Goal: Information Seeking & Learning: Learn about a topic

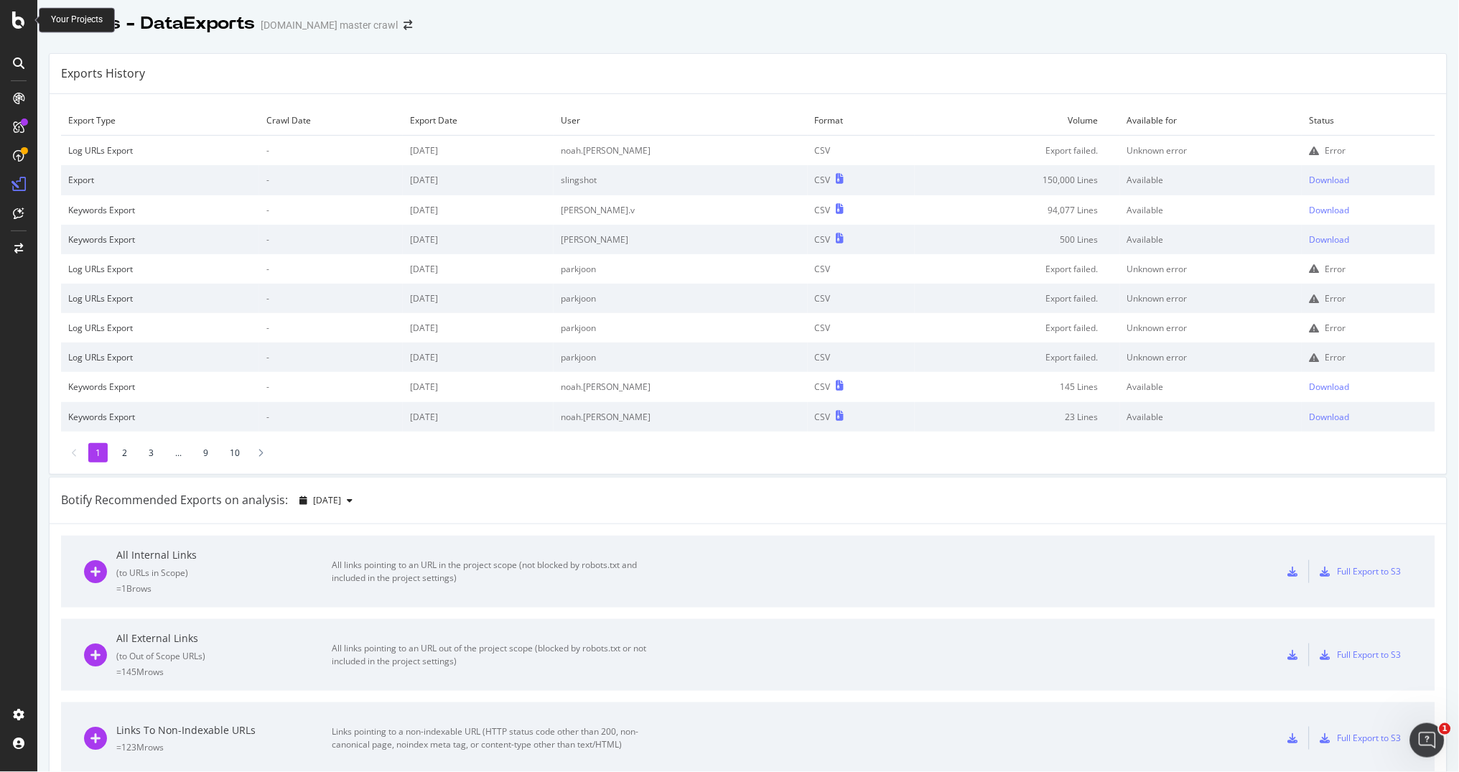
click at [16, 19] on icon at bounding box center [18, 19] width 13 height 17
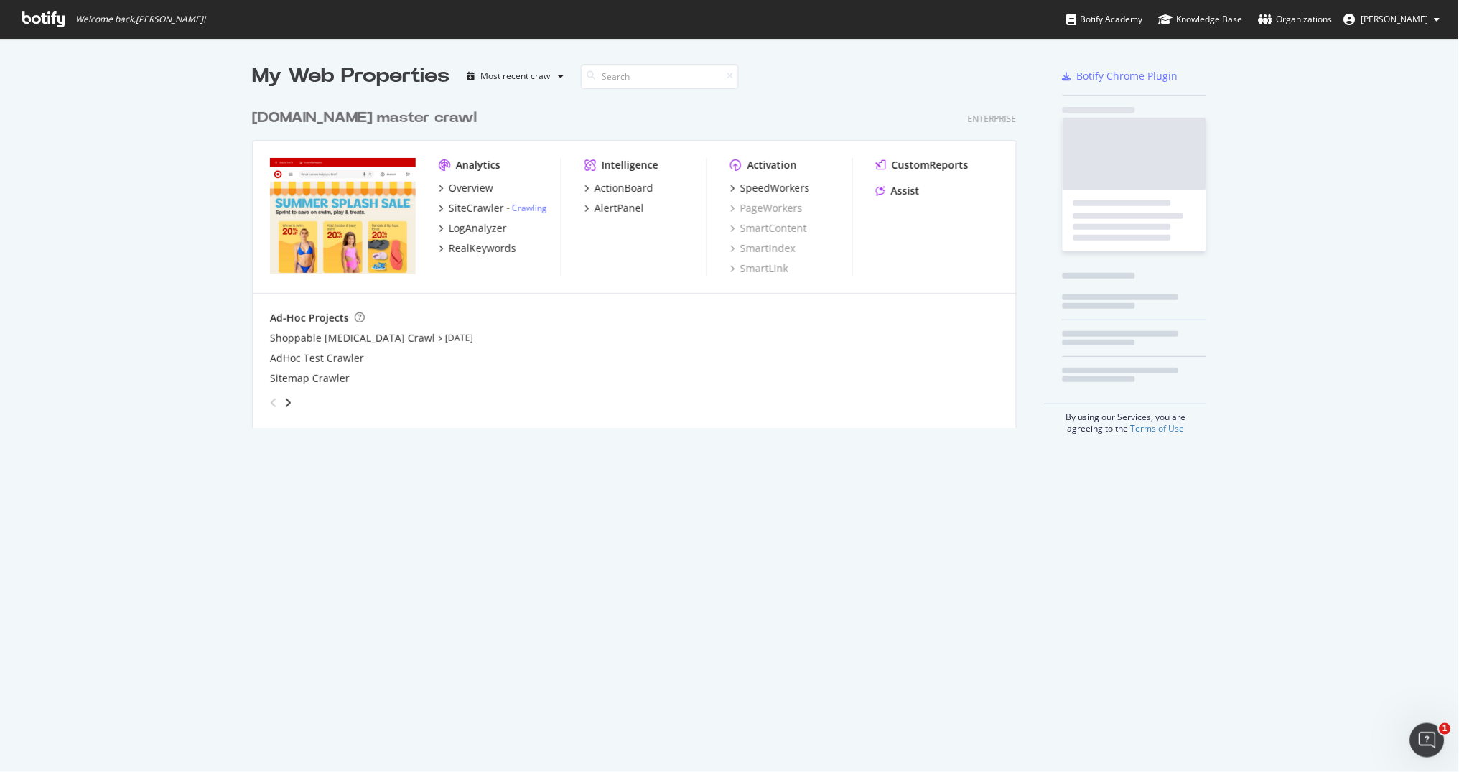
scroll to position [772, 1459]
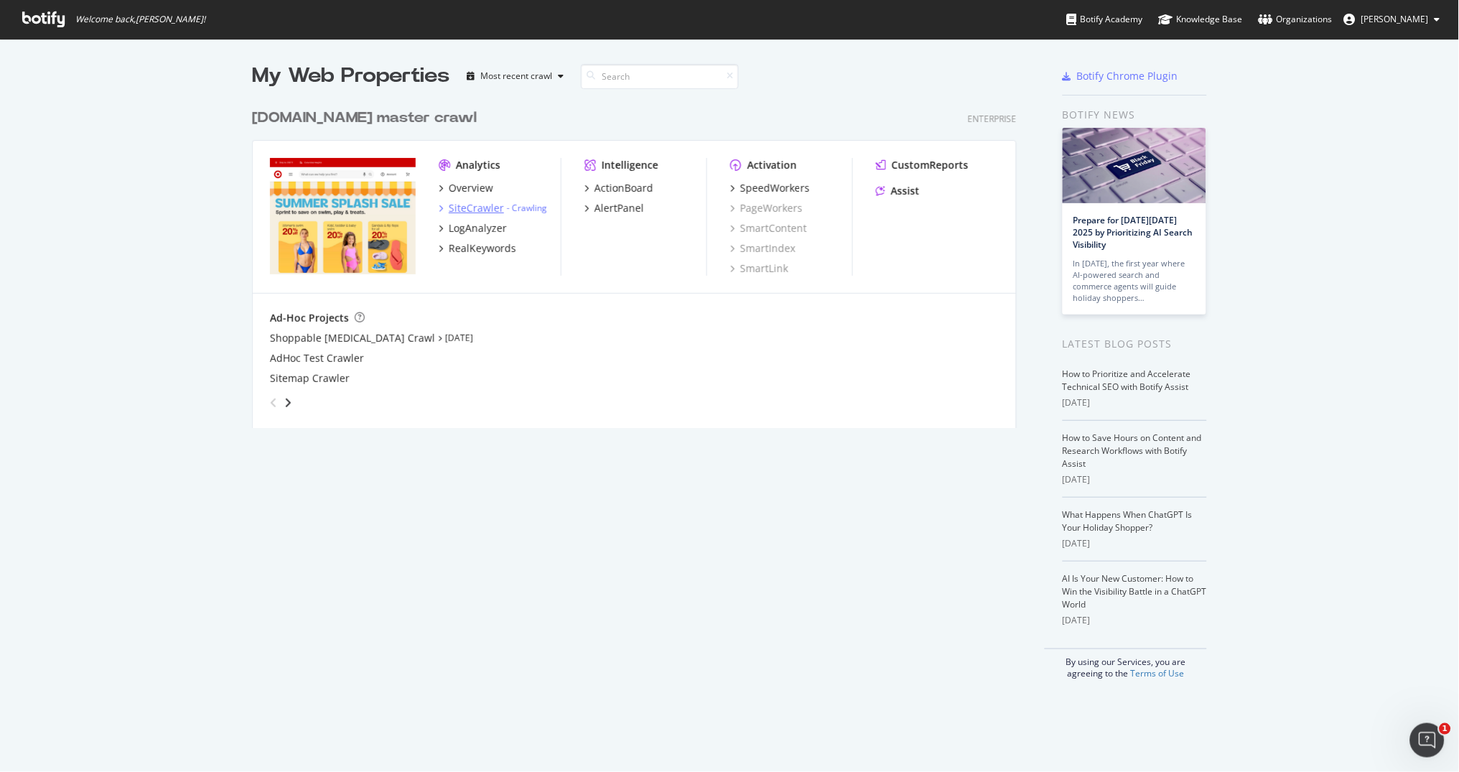
click at [480, 206] on div "SiteCrawler" at bounding box center [476, 208] width 55 height 14
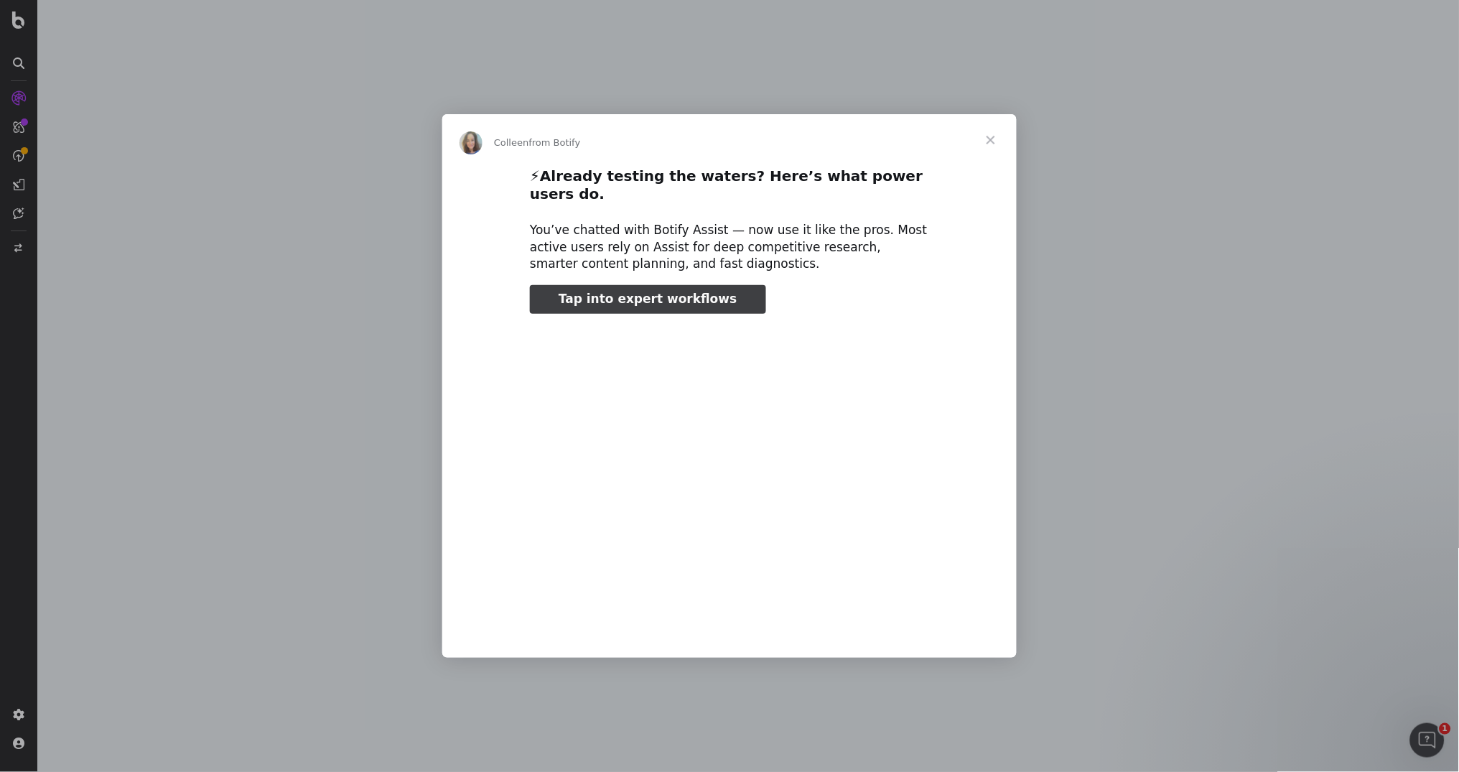
click at [983, 134] on span "Close" at bounding box center [991, 140] width 52 height 52
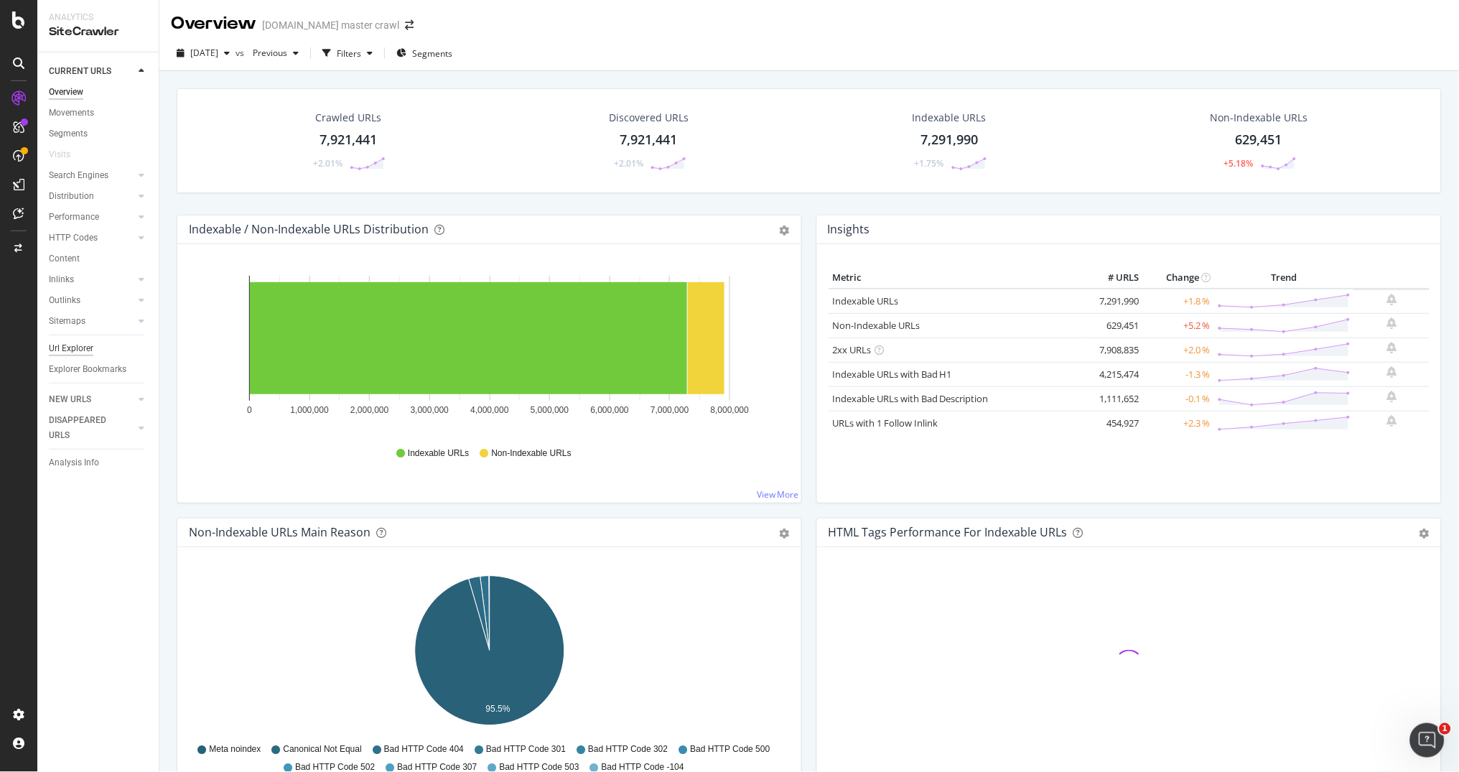
click at [89, 341] on div "Url Explorer" at bounding box center [71, 348] width 45 height 15
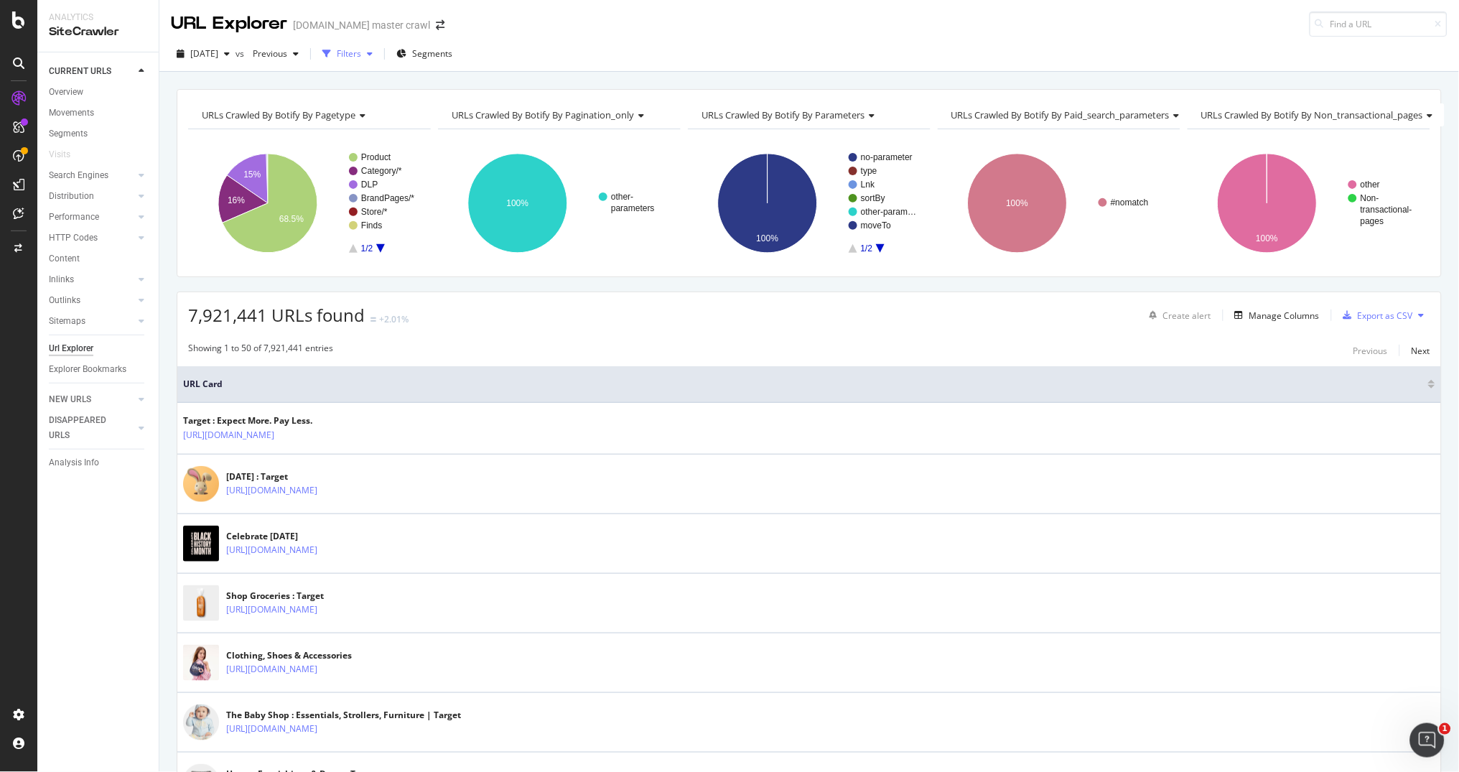
click at [361, 55] on div "Filters" at bounding box center [349, 53] width 24 height 12
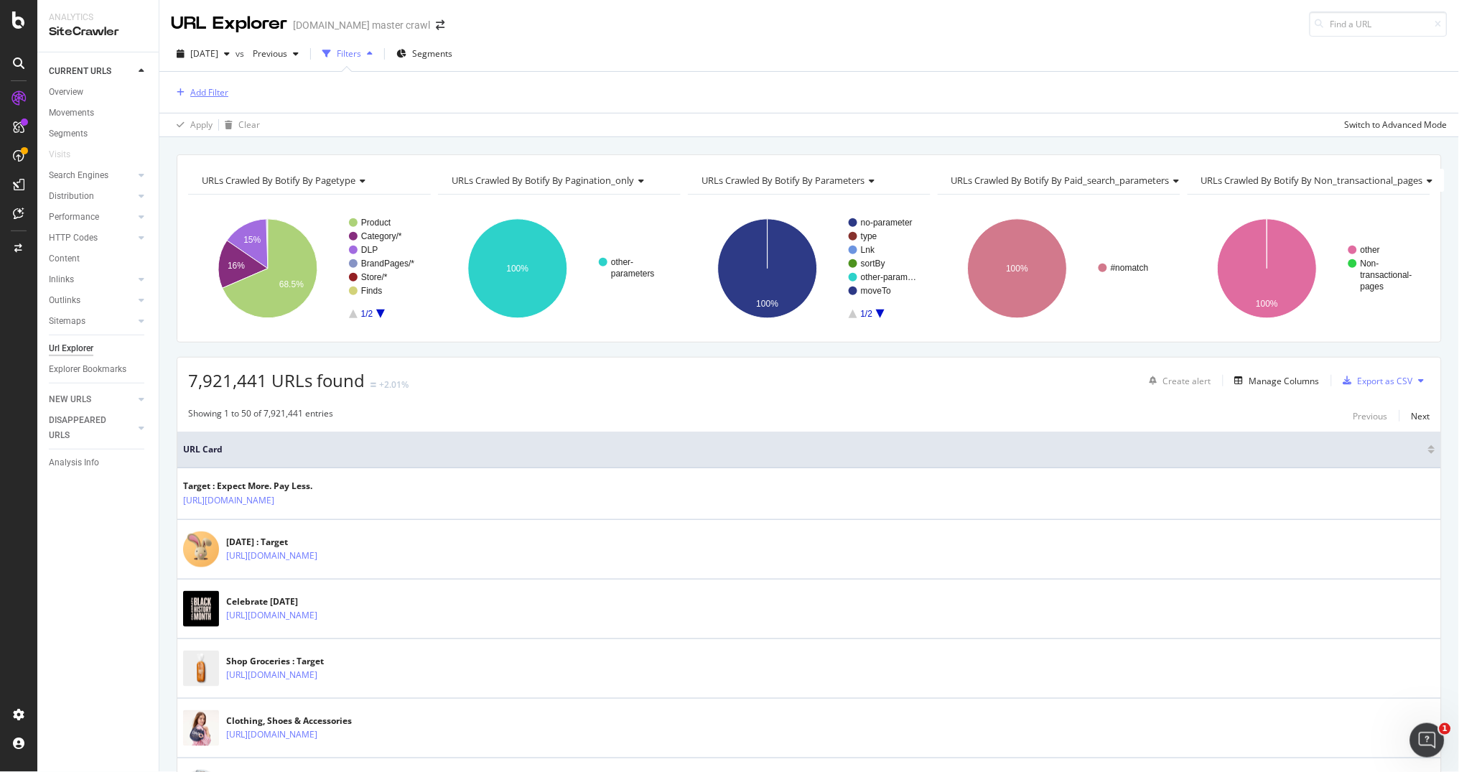
click at [212, 87] on div "Add Filter" at bounding box center [209, 92] width 38 height 12
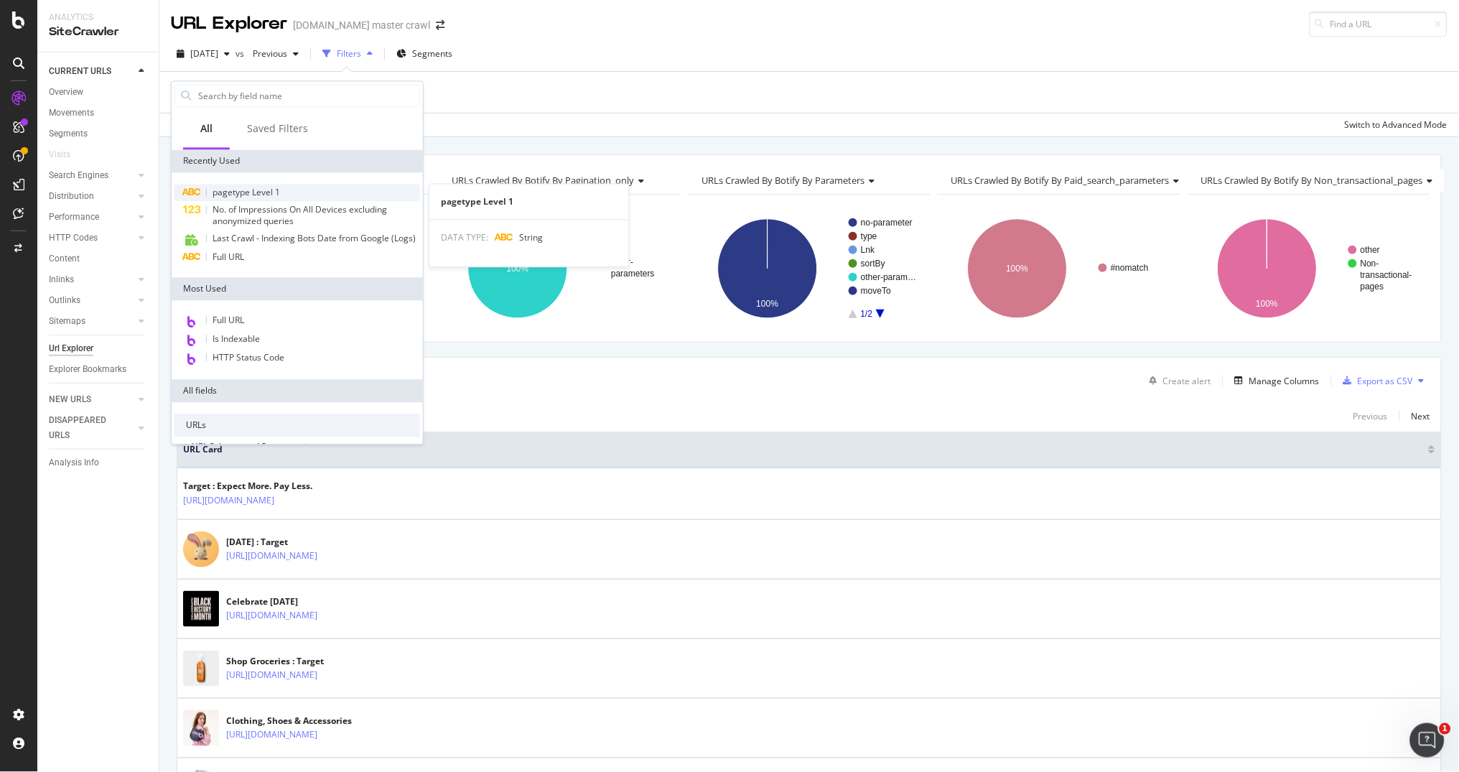
click at [279, 197] on span "pagetype Level 1" at bounding box center [245, 193] width 67 height 12
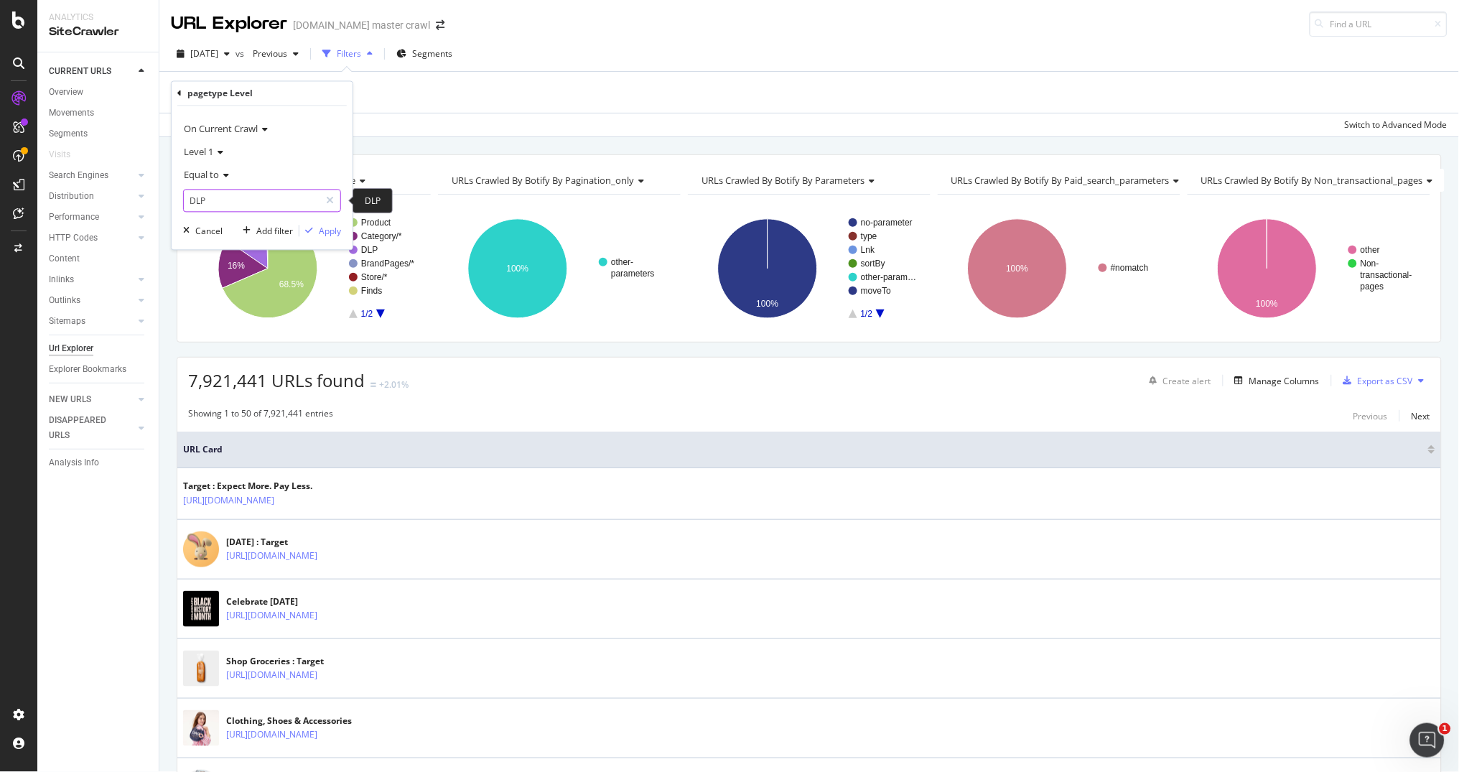
click at [273, 202] on input "DLP" at bounding box center [252, 200] width 136 height 23
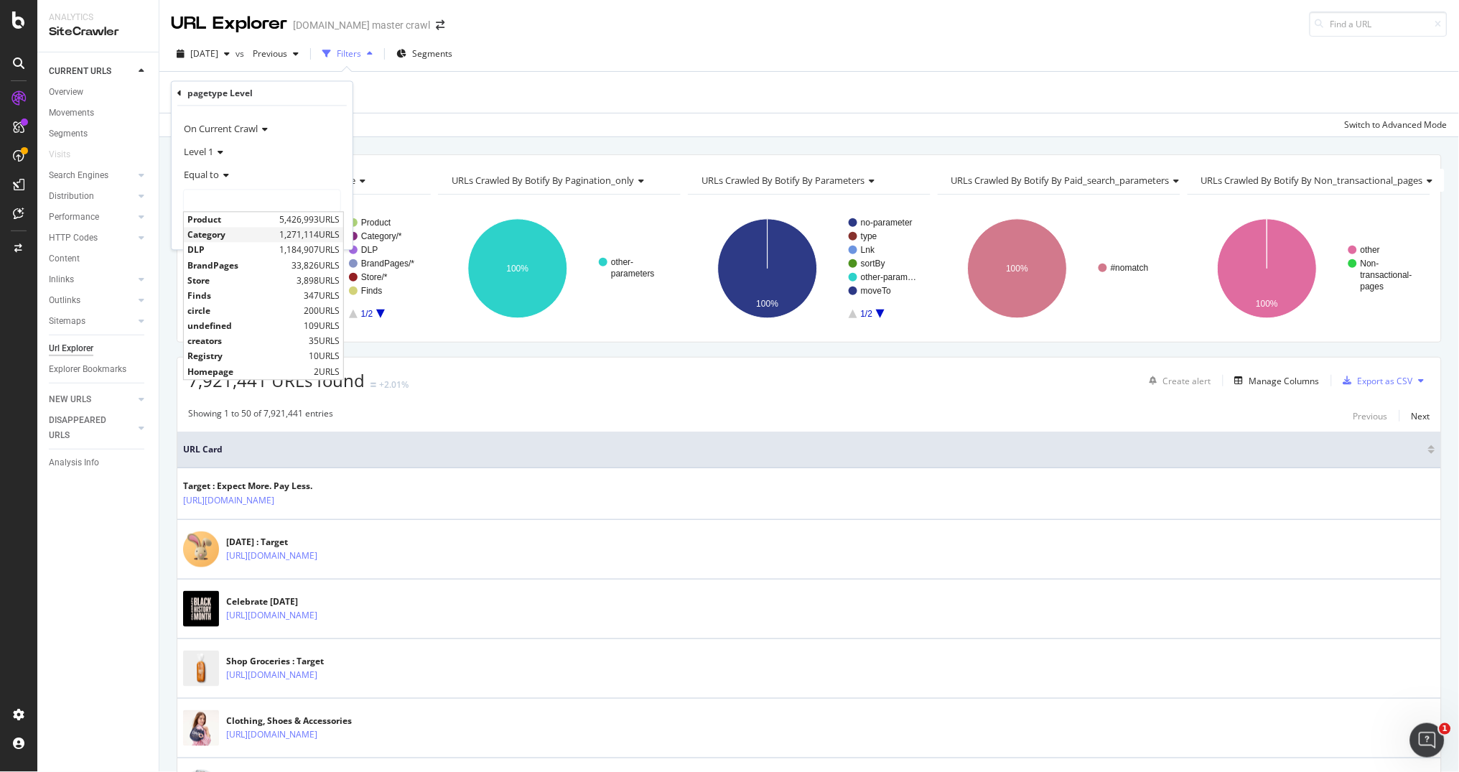
click at [245, 233] on span "Category" at bounding box center [231, 235] width 88 height 12
type input "Category"
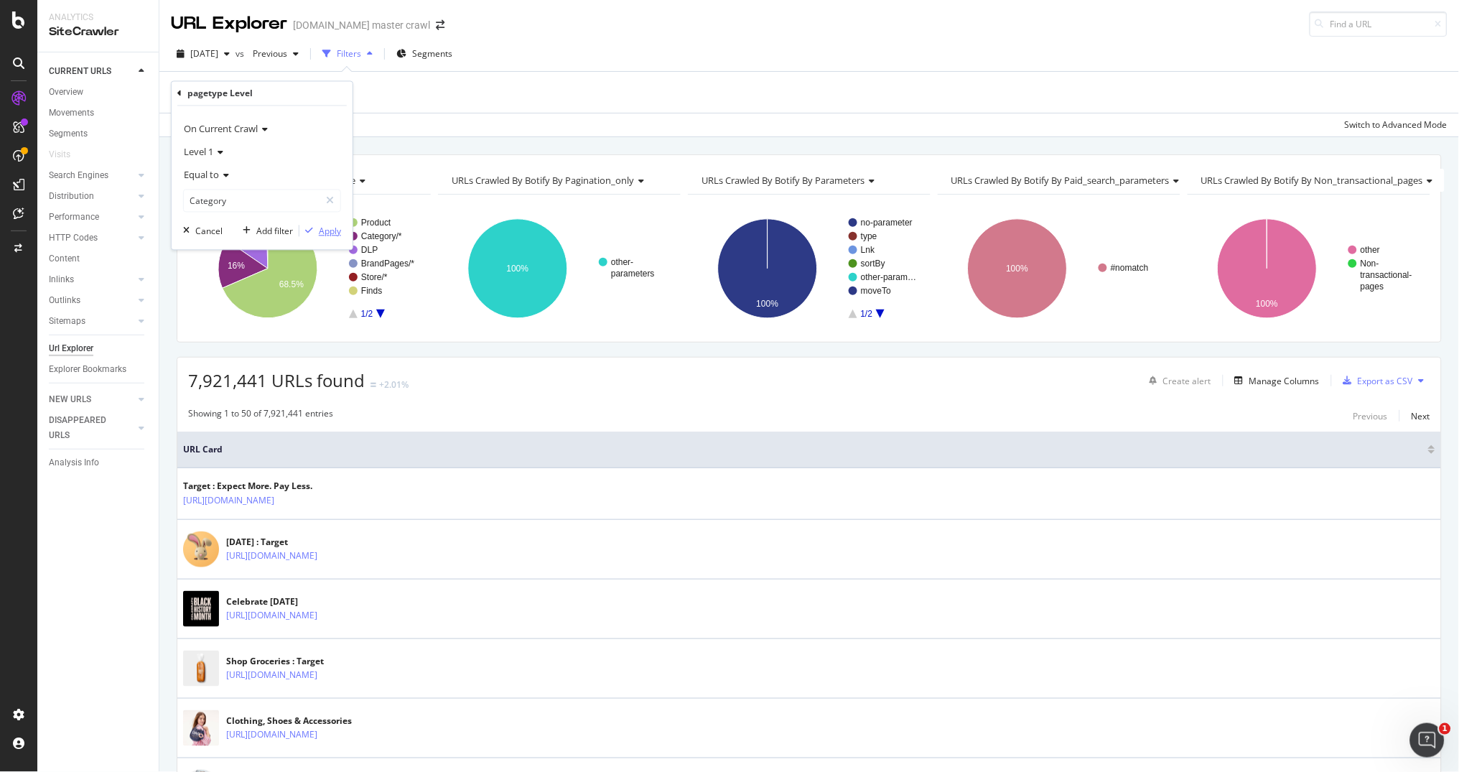
click at [319, 232] on div "Apply" at bounding box center [330, 231] width 22 height 12
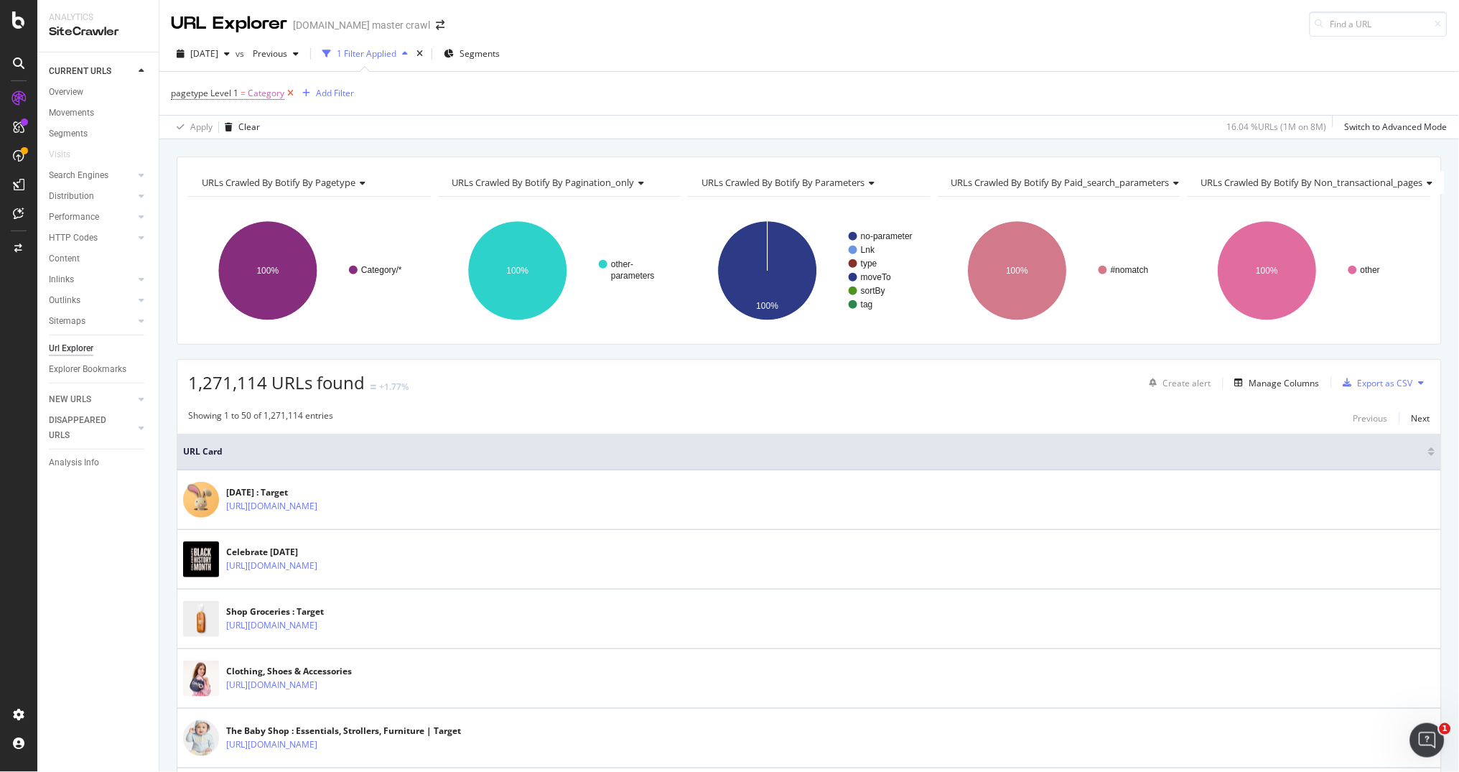
click at [288, 95] on icon at bounding box center [290, 93] width 12 height 14
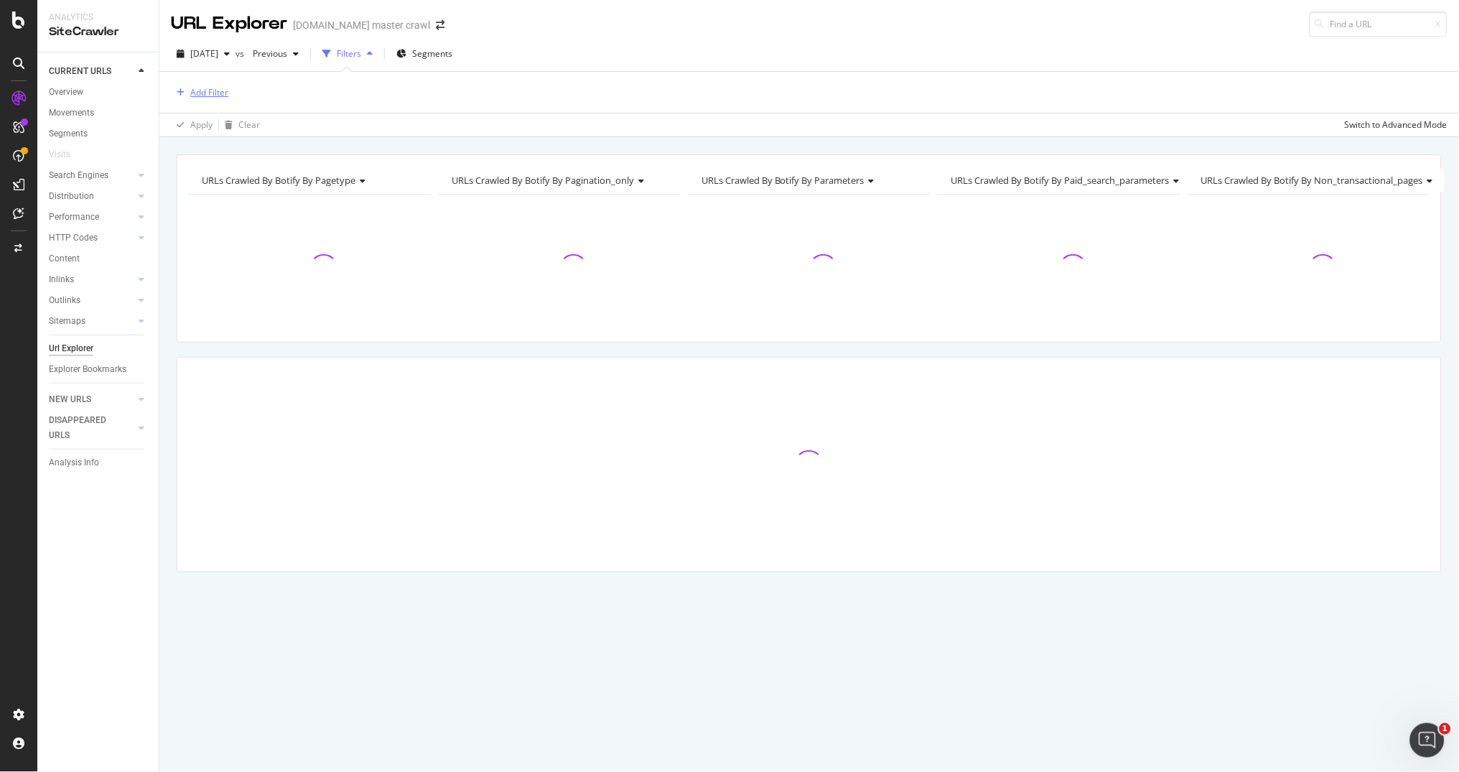
click at [205, 86] on div "Add Filter" at bounding box center [209, 92] width 38 height 12
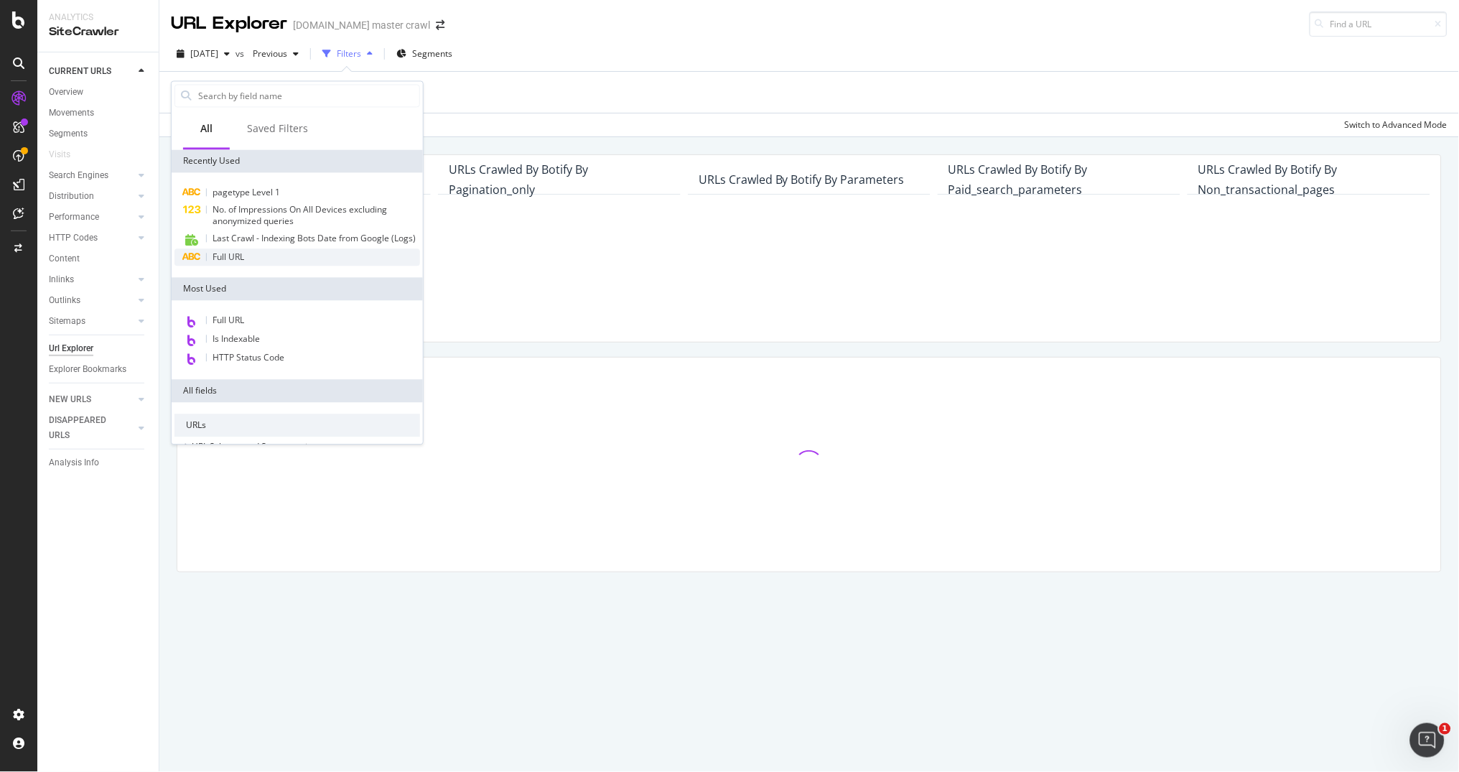
click at [238, 254] on span "Full URL" at bounding box center [228, 257] width 32 height 12
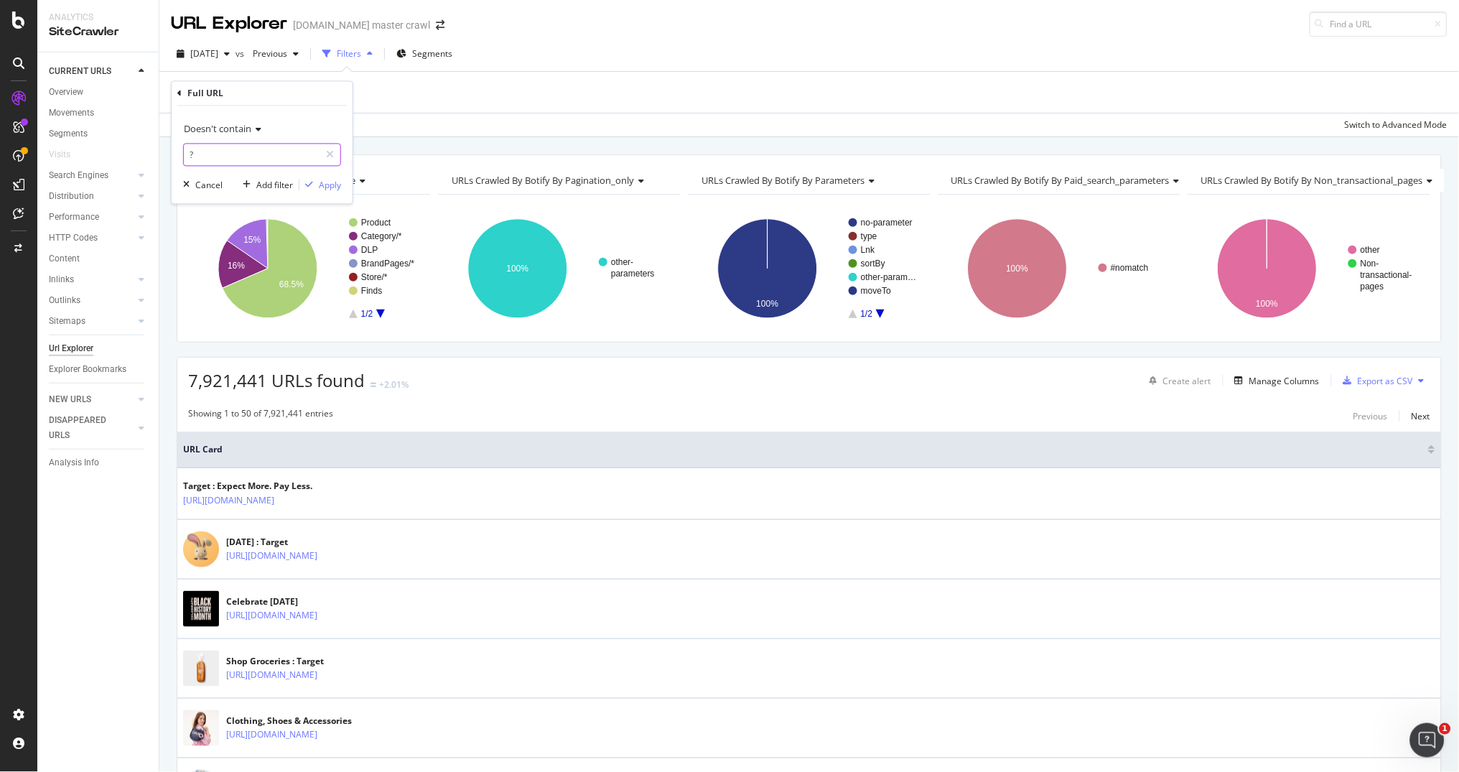
click at [261, 149] on input "?" at bounding box center [252, 155] width 136 height 23
click at [259, 131] on icon at bounding box center [256, 130] width 10 height 9
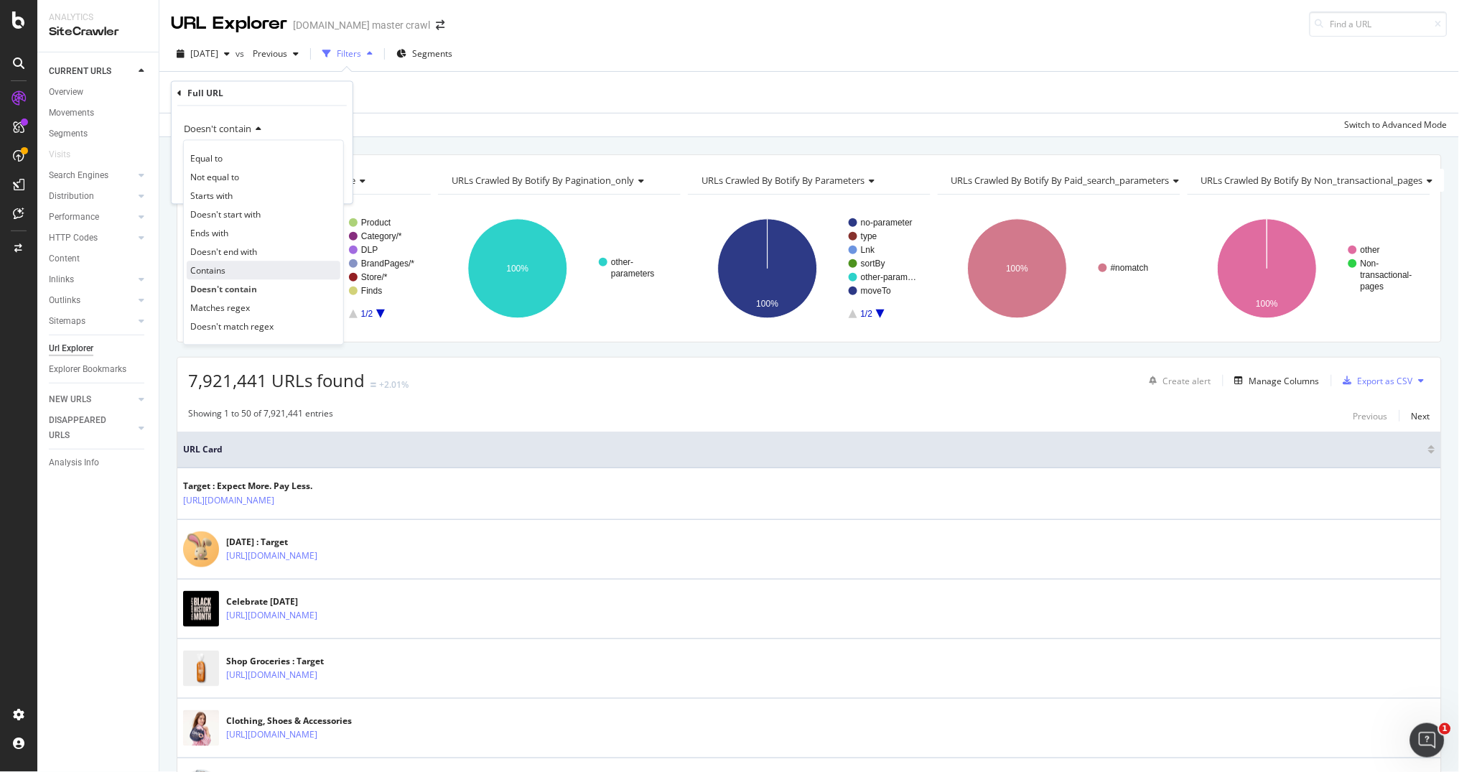
click at [236, 268] on div "Contains" at bounding box center [264, 270] width 154 height 19
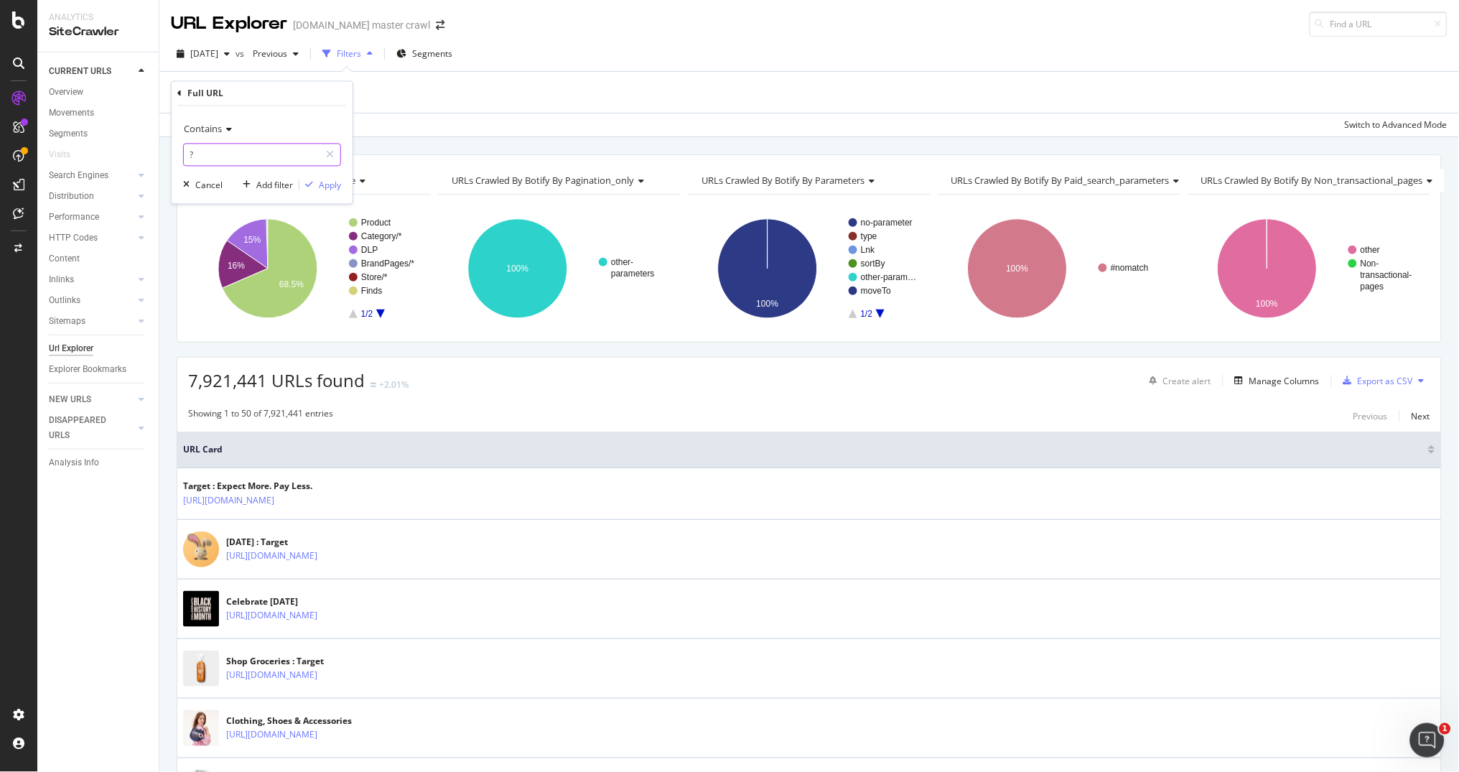
click at [212, 157] on input "?" at bounding box center [252, 155] width 136 height 23
paste input "tortillera"
type input "tortillera"
click at [327, 184] on div "Apply" at bounding box center [330, 185] width 22 height 12
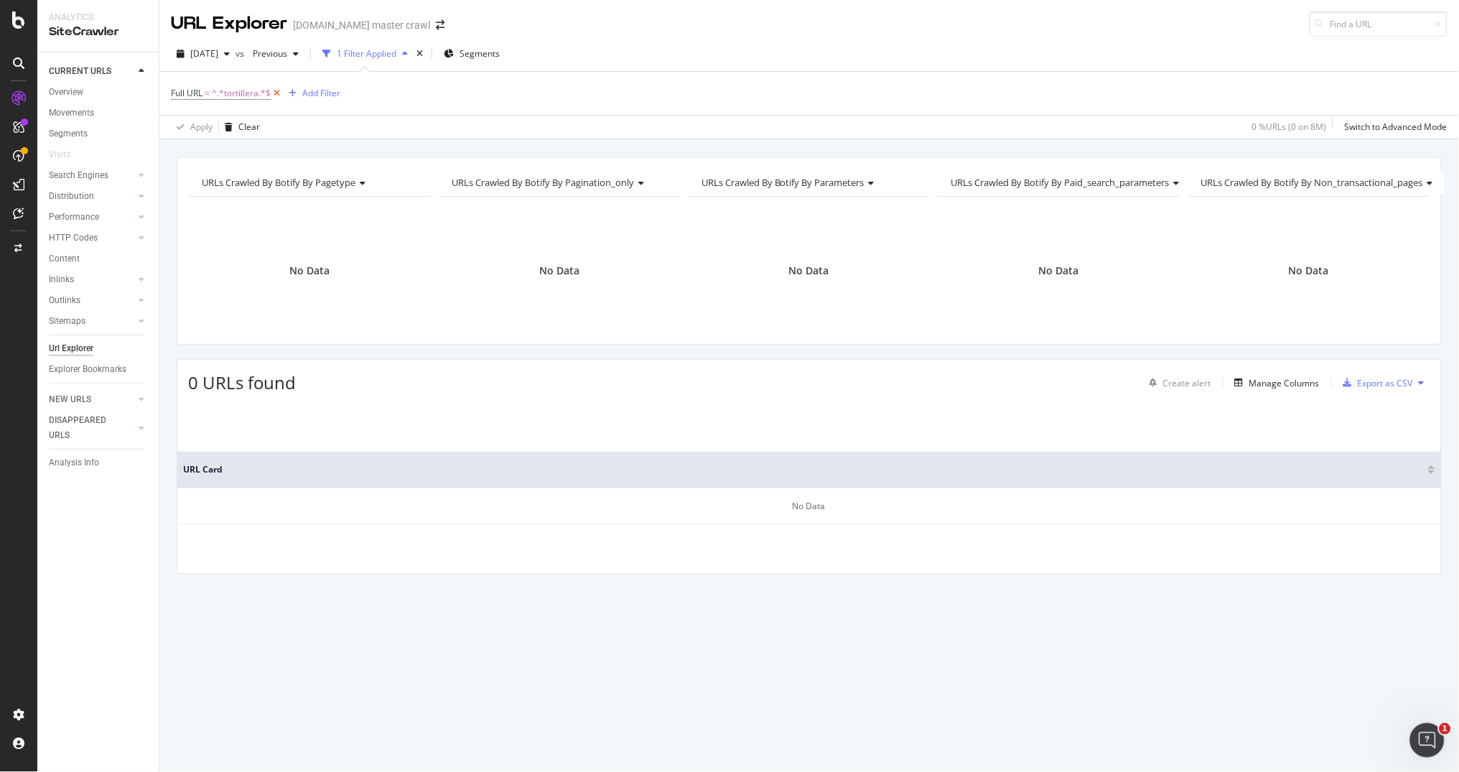
click at [278, 93] on icon at bounding box center [277, 93] width 12 height 14
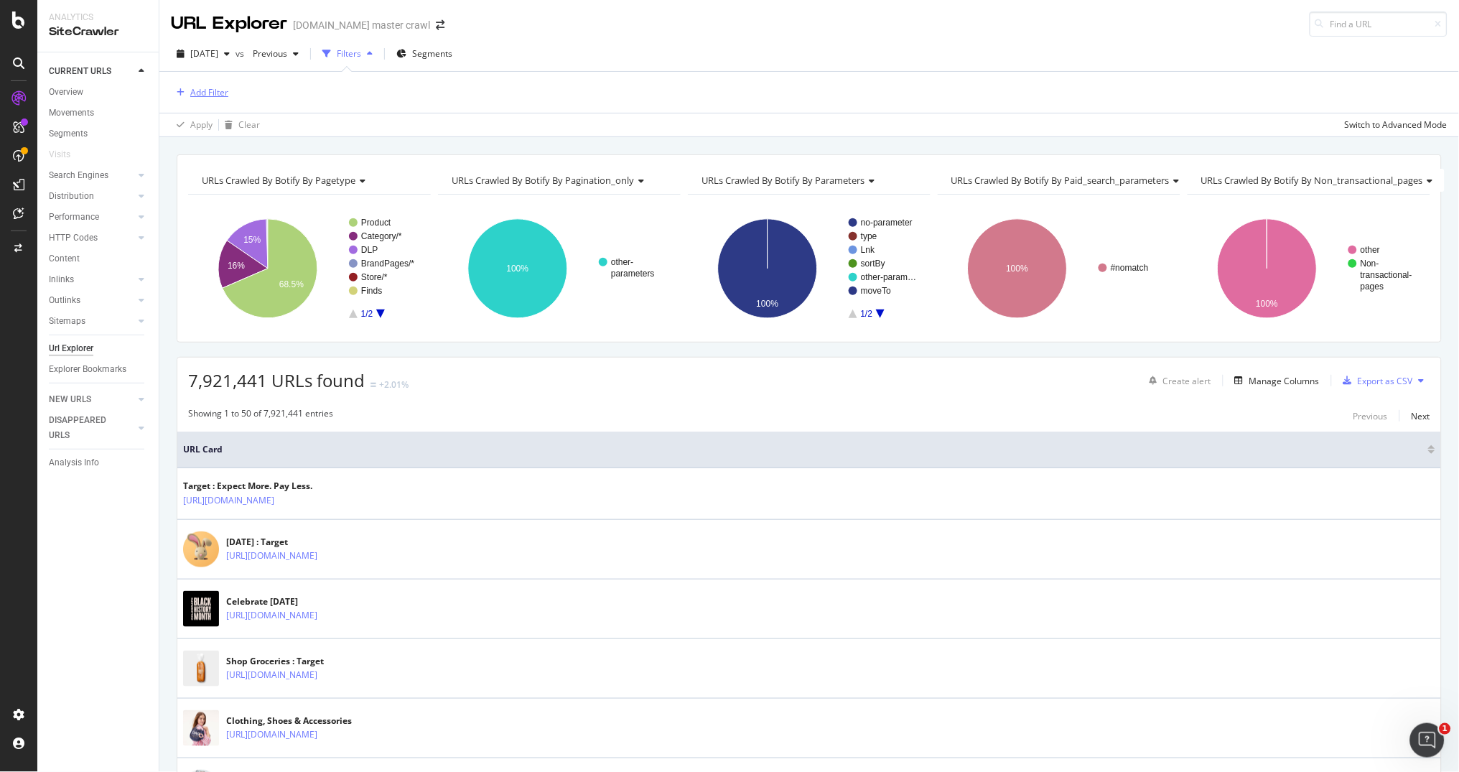
click at [205, 92] on div "Add Filter" at bounding box center [209, 92] width 38 height 12
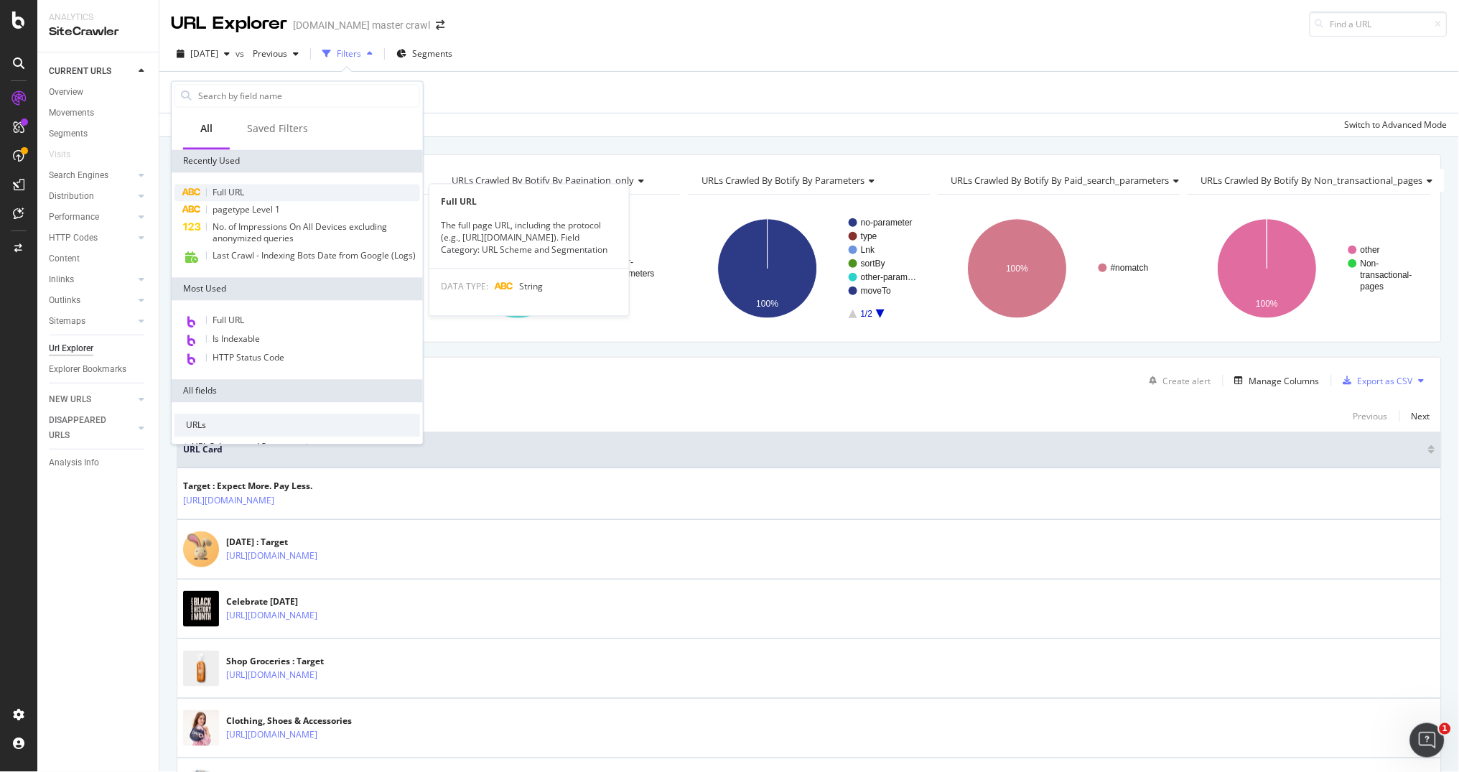
click at [238, 190] on span "Full URL" at bounding box center [228, 193] width 32 height 12
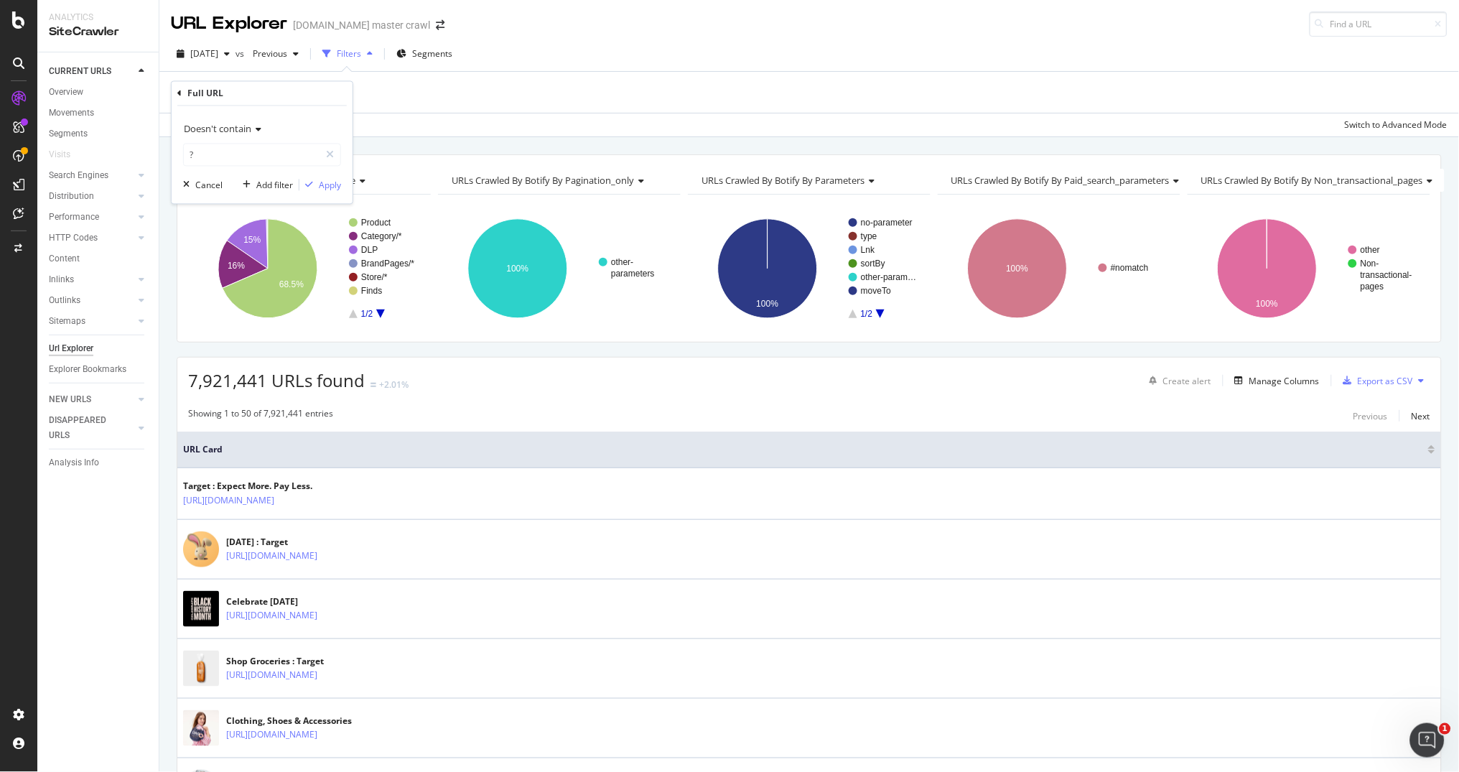
click at [245, 128] on span "Doesn't contain" at bounding box center [217, 129] width 67 height 13
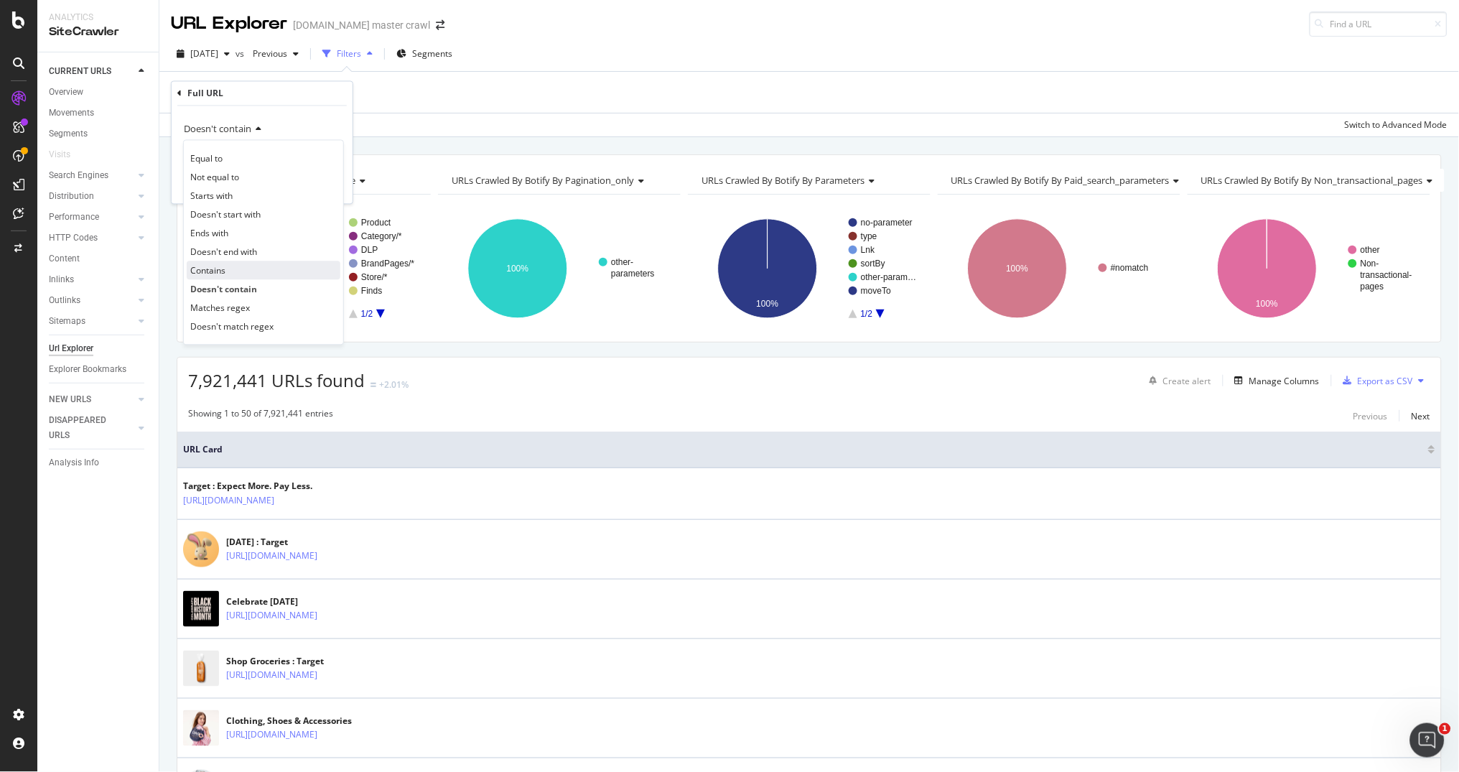
click at [219, 269] on span "Contains" at bounding box center [207, 270] width 35 height 12
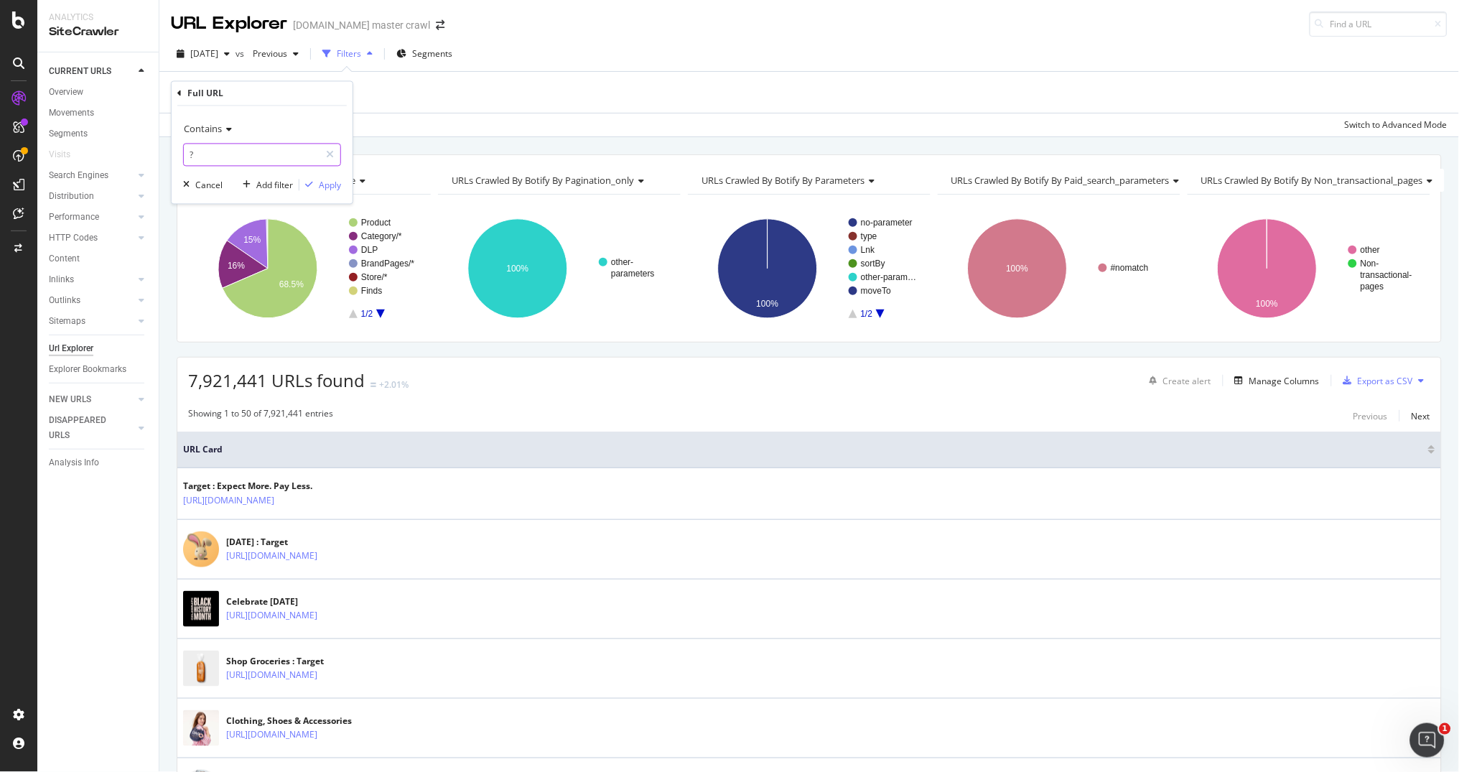
click at [213, 160] on input "?" at bounding box center [252, 155] width 136 height 23
type input "super Mario"
drag, startPoint x: 235, startPoint y: 180, endPoint x: 331, endPoint y: 186, distance: 96.4
click at [331, 186] on div "Apply" at bounding box center [330, 185] width 22 height 12
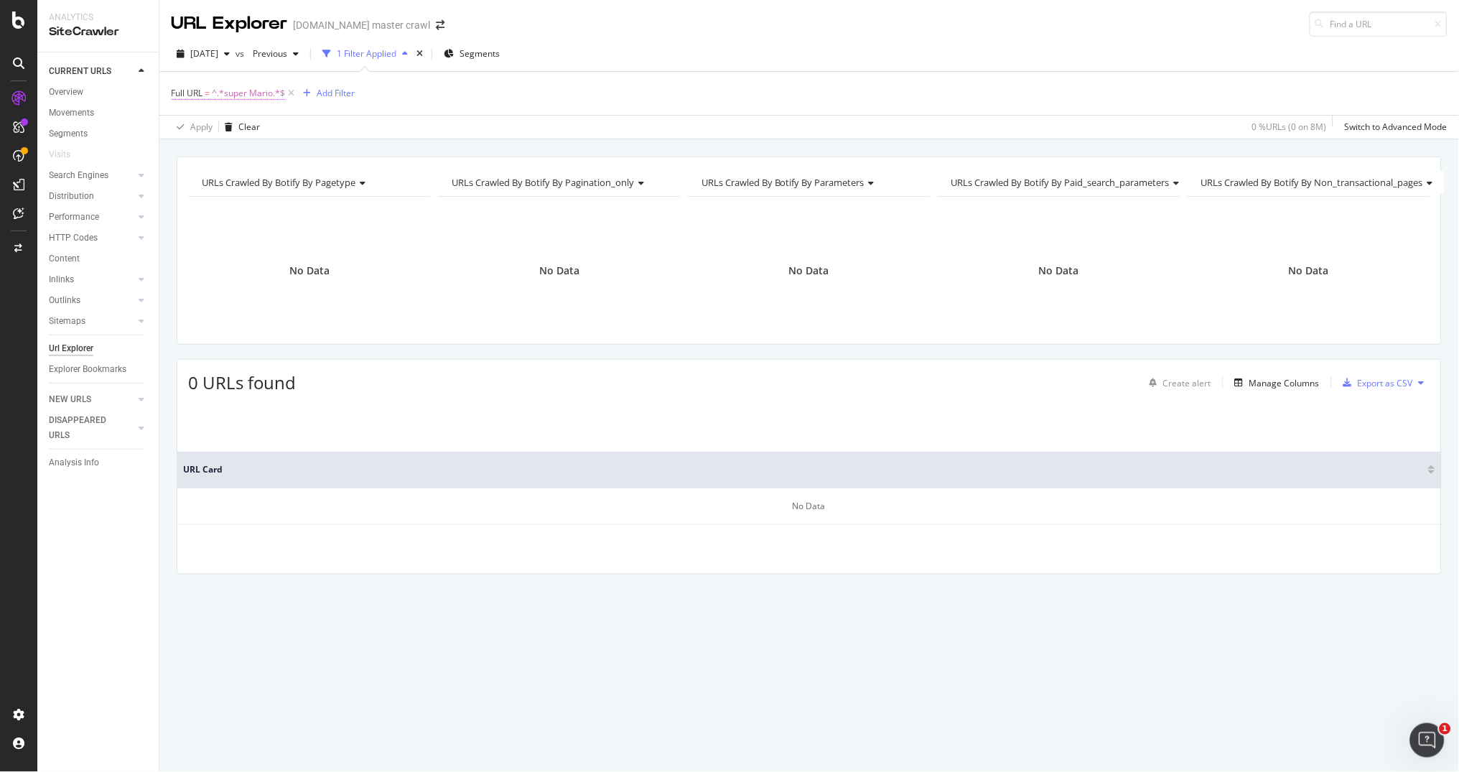
click at [251, 91] on span "^.*super Mario.*$" at bounding box center [248, 93] width 73 height 20
click at [219, 154] on input "super Mario" at bounding box center [252, 152] width 136 height 23
type input "super mario"
click at [329, 185] on div "Apply" at bounding box center [330, 183] width 22 height 12
click at [272, 93] on span "^.*super mario.*$" at bounding box center [248, 93] width 73 height 20
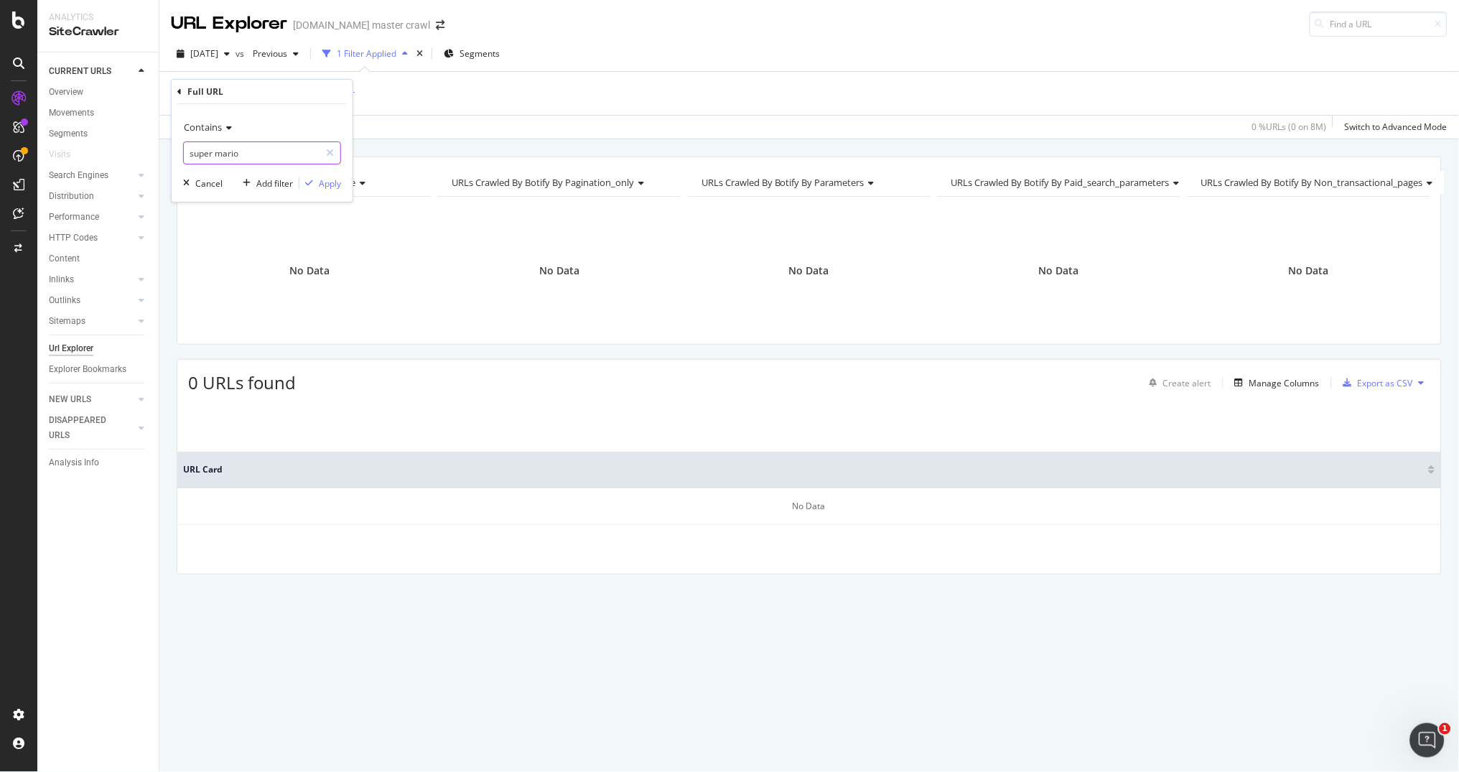
click at [215, 156] on input "super mario" at bounding box center [252, 152] width 136 height 23
type input "mario"
click at [324, 185] on div "Apply" at bounding box center [330, 183] width 22 height 12
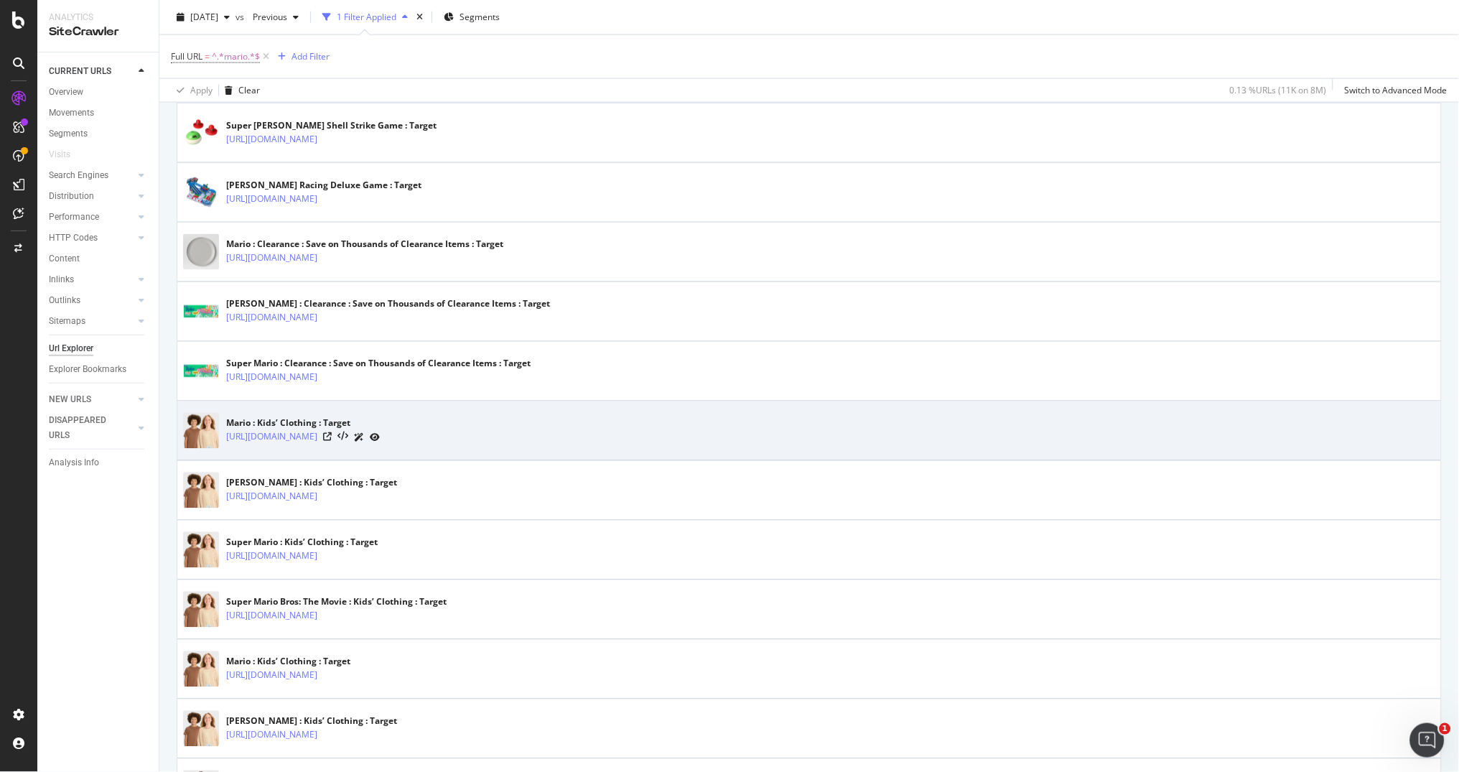
scroll to position [549, 0]
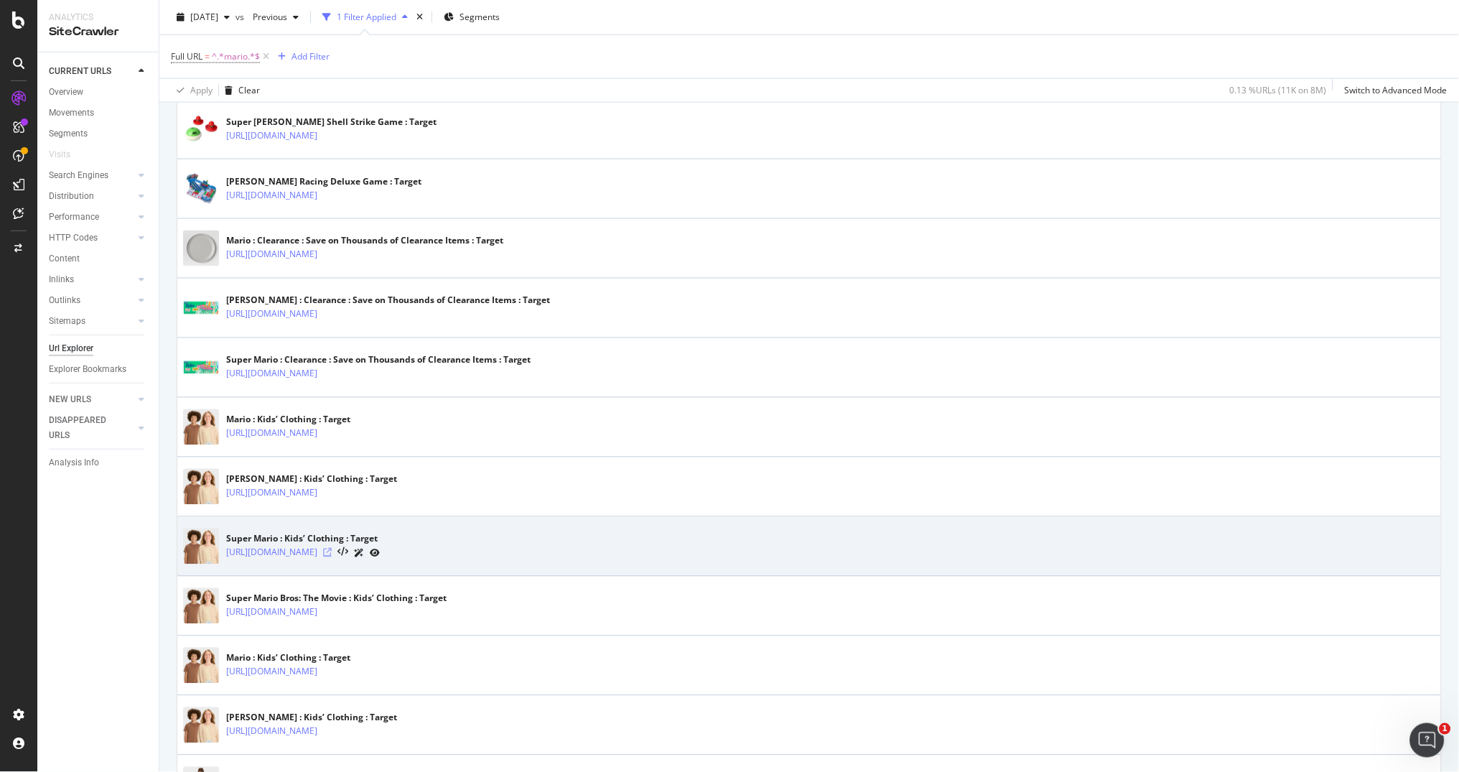
click at [332, 551] on icon at bounding box center [327, 552] width 9 height 9
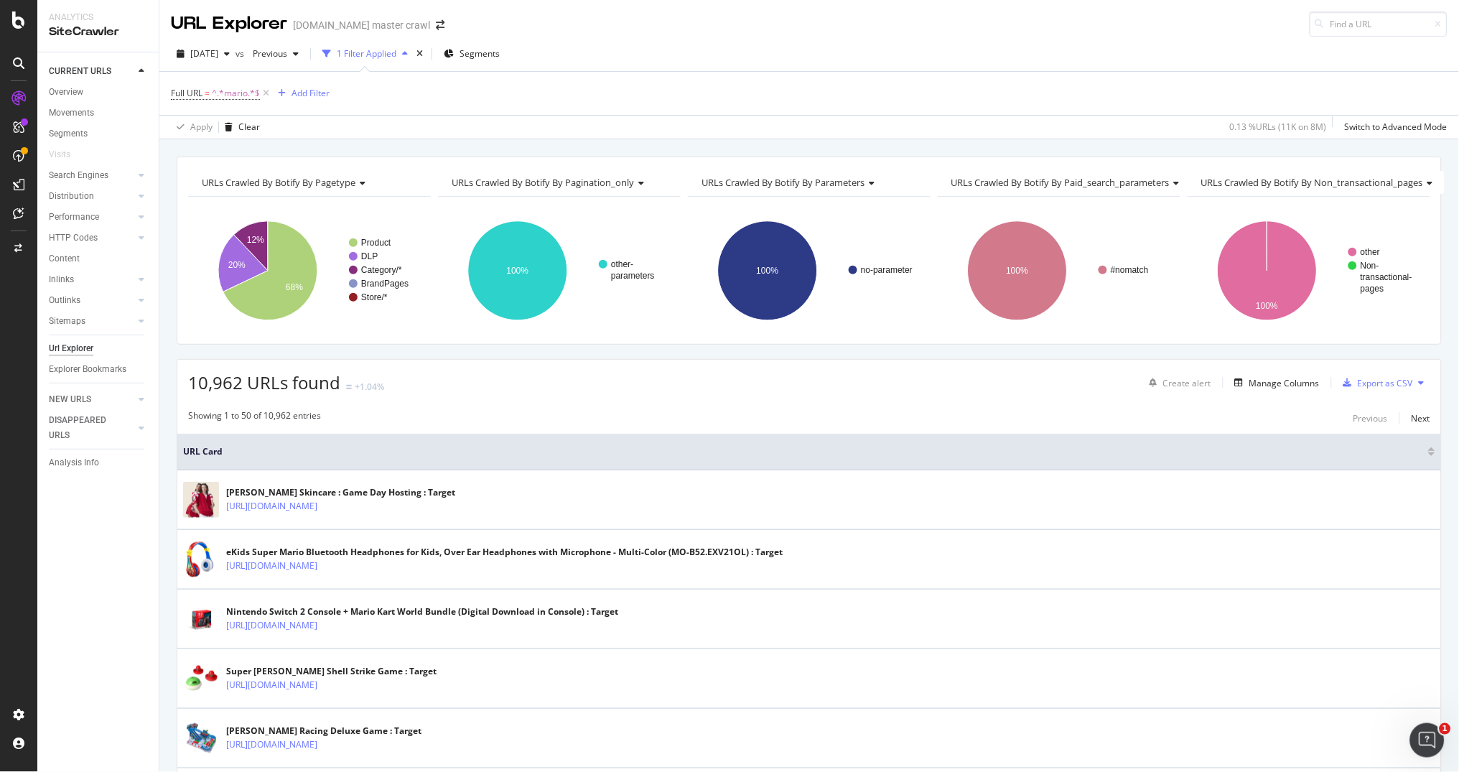
scroll to position [0, 0]
click at [315, 93] on div "Add Filter" at bounding box center [310, 93] width 38 height 12
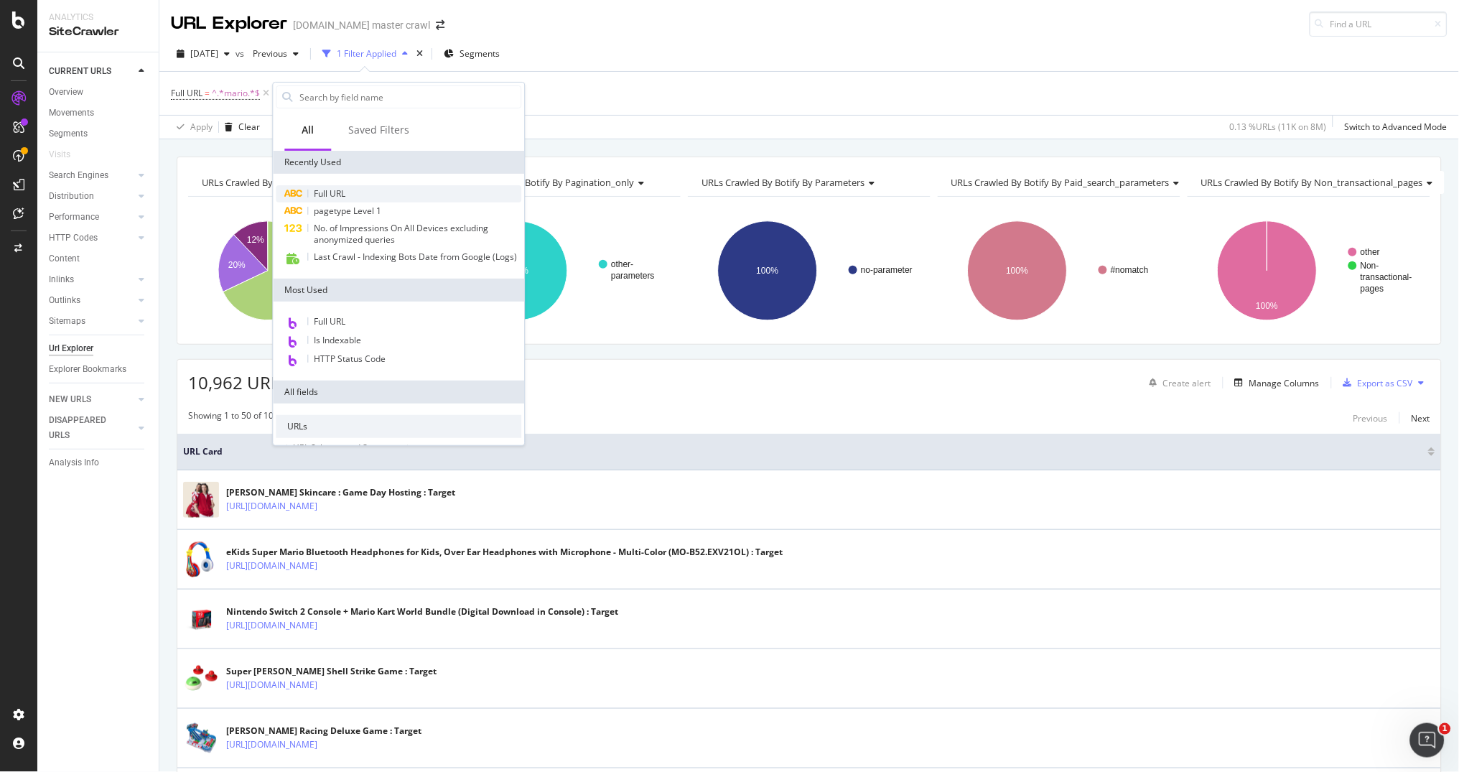
click at [332, 192] on span "Full URL" at bounding box center [330, 193] width 32 height 12
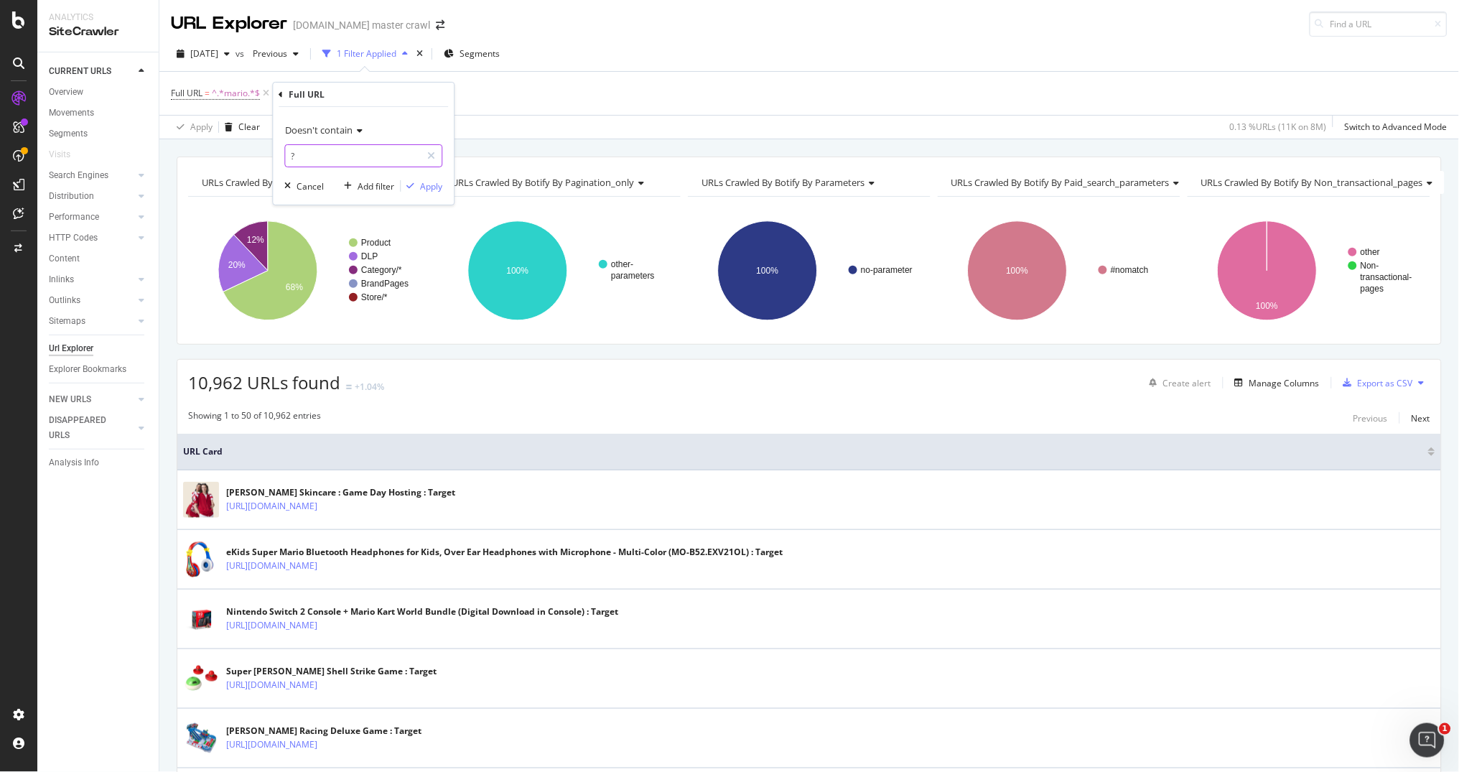
click at [329, 156] on input "?" at bounding box center [354, 155] width 136 height 23
click at [348, 134] on span "Doesn't contain" at bounding box center [319, 129] width 67 height 13
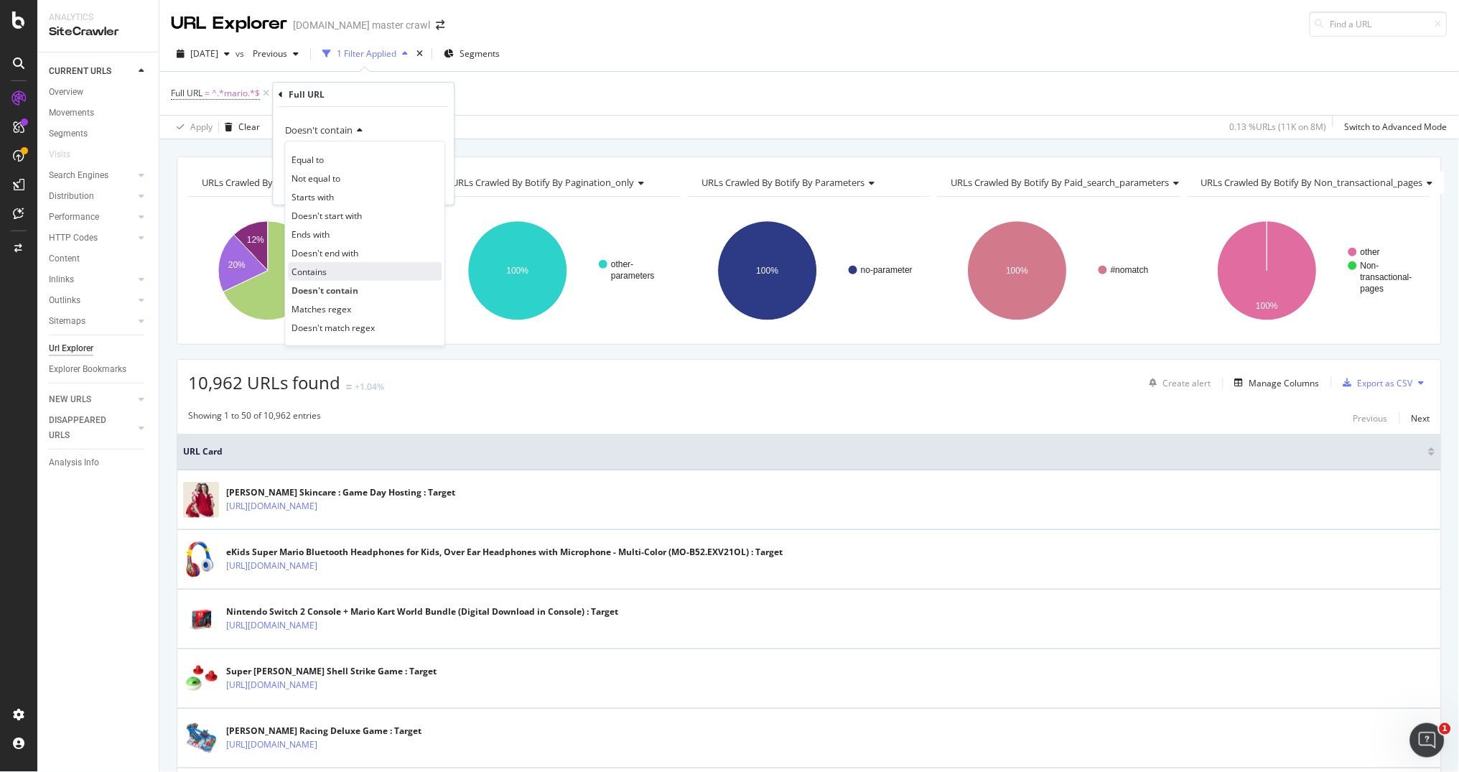
click at [317, 276] on span "Contains" at bounding box center [309, 272] width 35 height 12
click at [332, 167] on div "Contains ? Cancel Add filter Apply" at bounding box center [363, 156] width 181 height 98
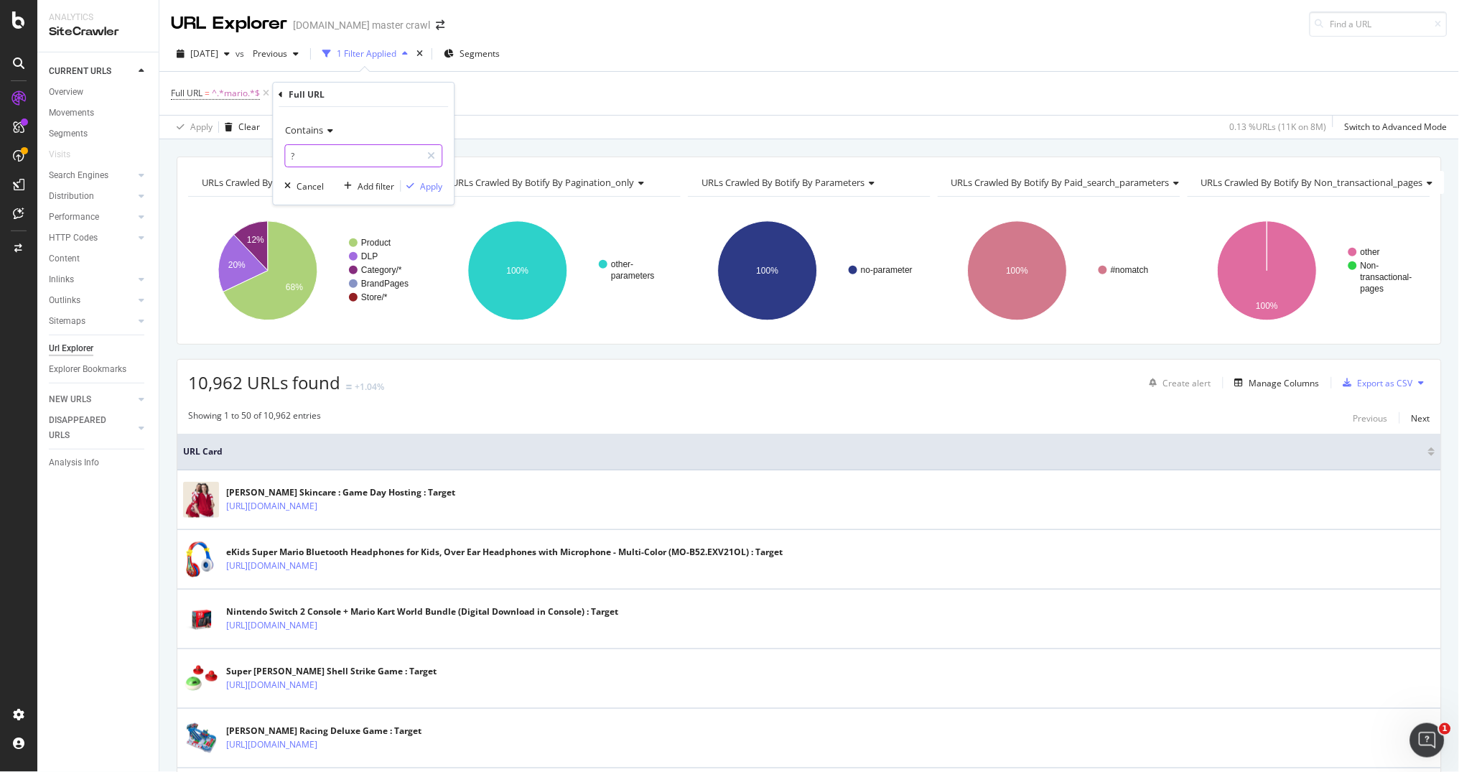
click at [335, 160] on input "?" at bounding box center [354, 155] width 136 height 23
type input "galaxy"
click at [428, 183] on div "Apply" at bounding box center [432, 186] width 22 height 12
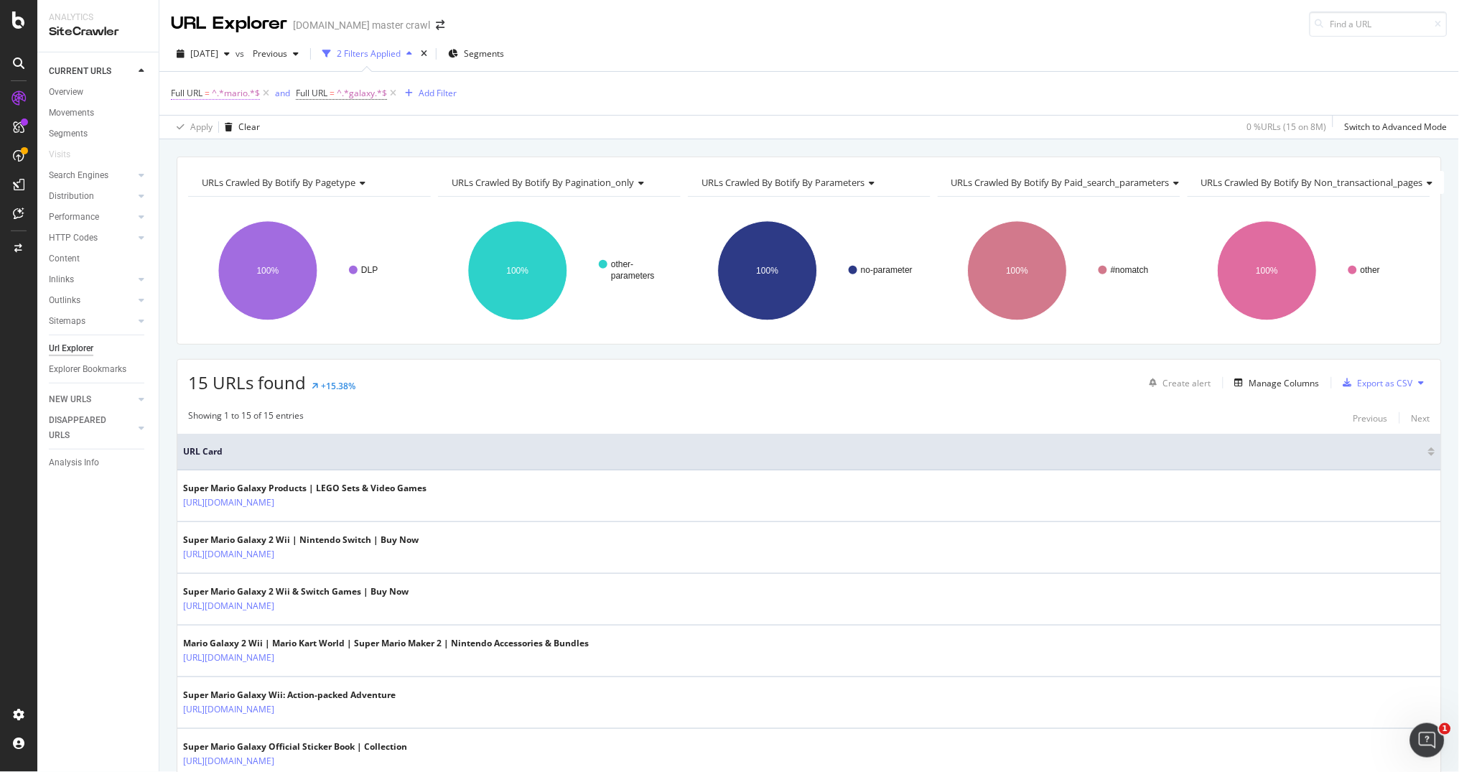
click at [237, 95] on span "^.*mario.*$" at bounding box center [236, 93] width 48 height 20
click at [215, 147] on input "mario" at bounding box center [252, 152] width 136 height 23
type input "hello"
click at [324, 184] on div "Apply" at bounding box center [330, 183] width 22 height 12
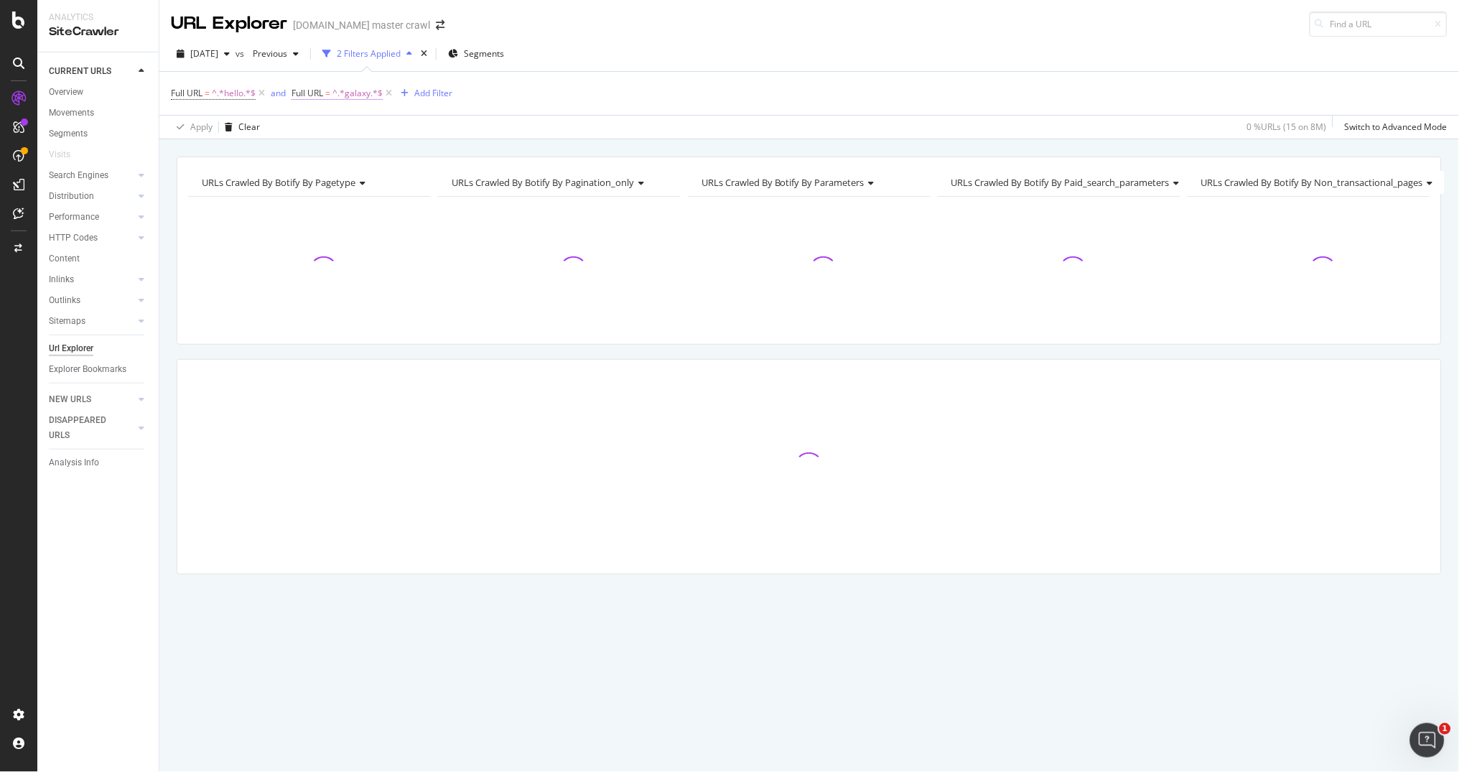
click at [352, 96] on span "^.*galaxy.*$" at bounding box center [357, 93] width 50 height 20
click at [344, 146] on input "galaxy" at bounding box center [373, 152] width 136 height 23
type input "kitty"
click at [453, 183] on div "Apply" at bounding box center [451, 183] width 22 height 12
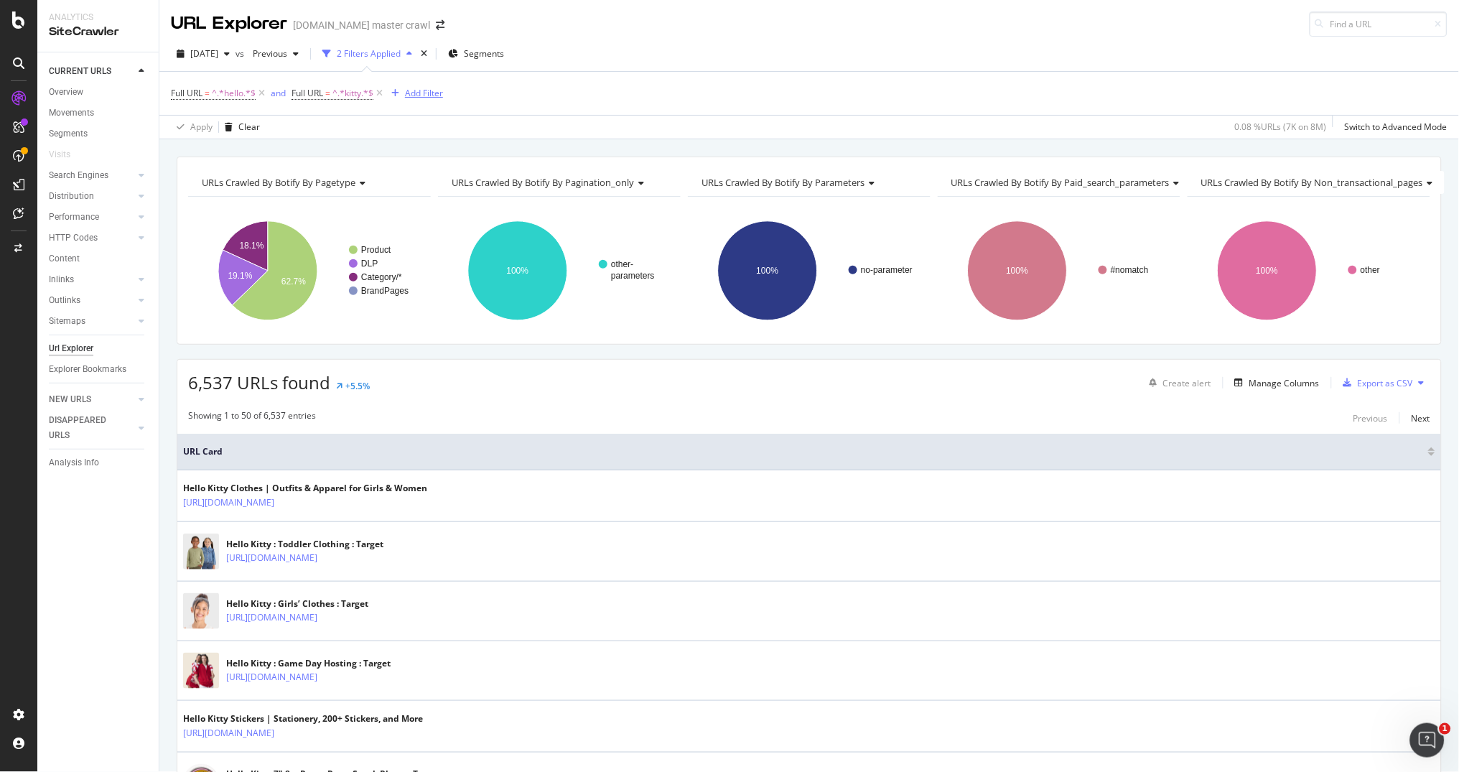
click at [422, 94] on div "Add Filter" at bounding box center [424, 93] width 38 height 12
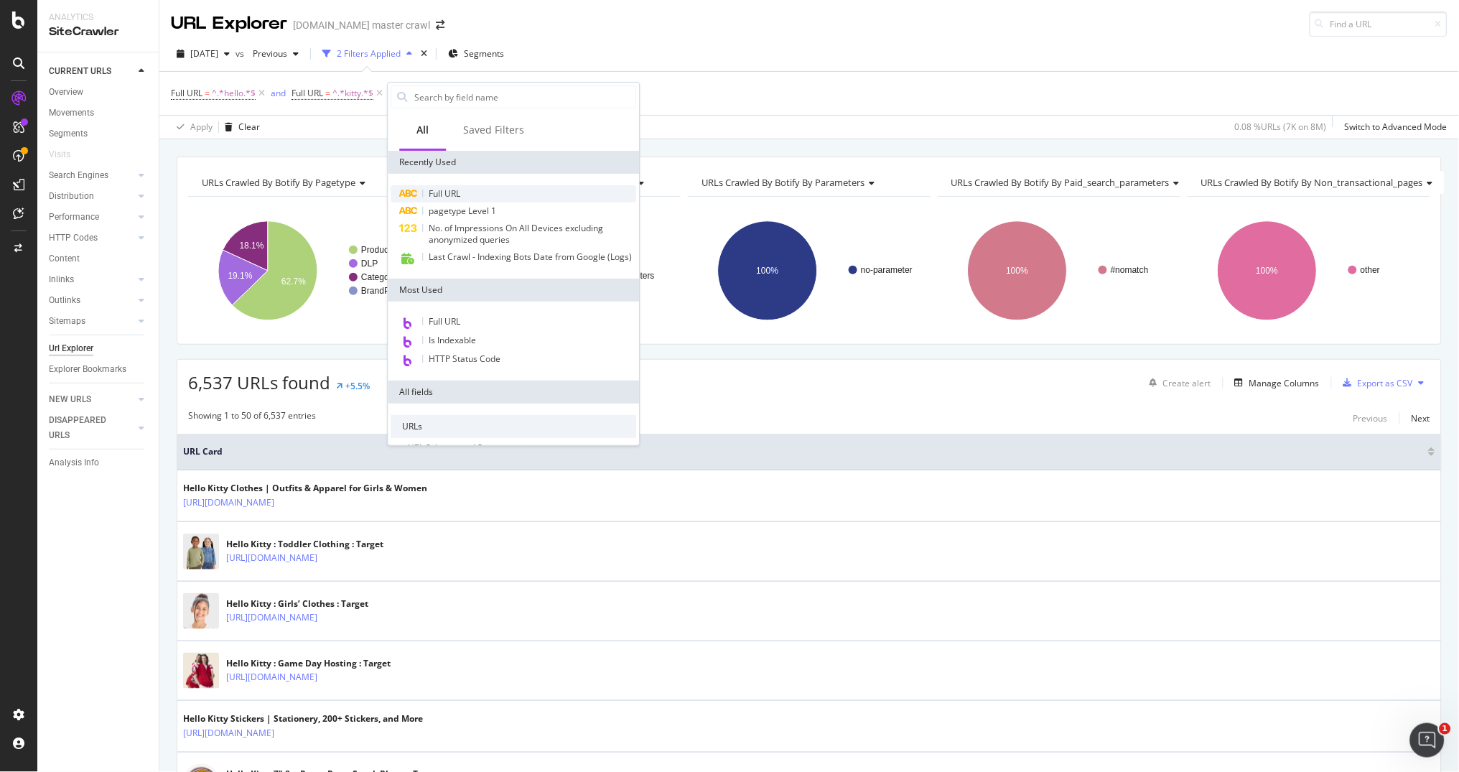
click at [444, 187] on span "Full URL" at bounding box center [445, 193] width 32 height 12
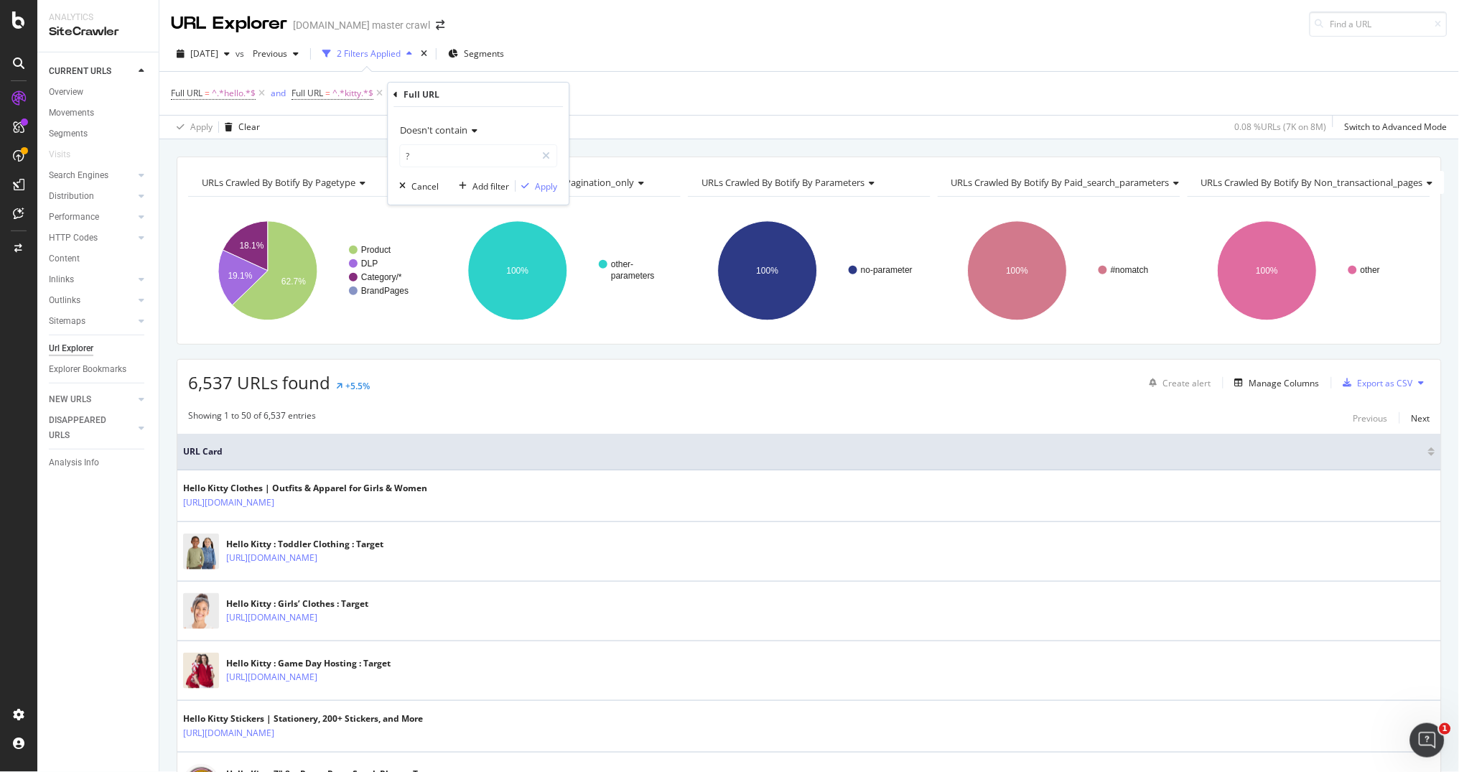
click at [455, 126] on span "Doesn't contain" at bounding box center [434, 129] width 67 height 13
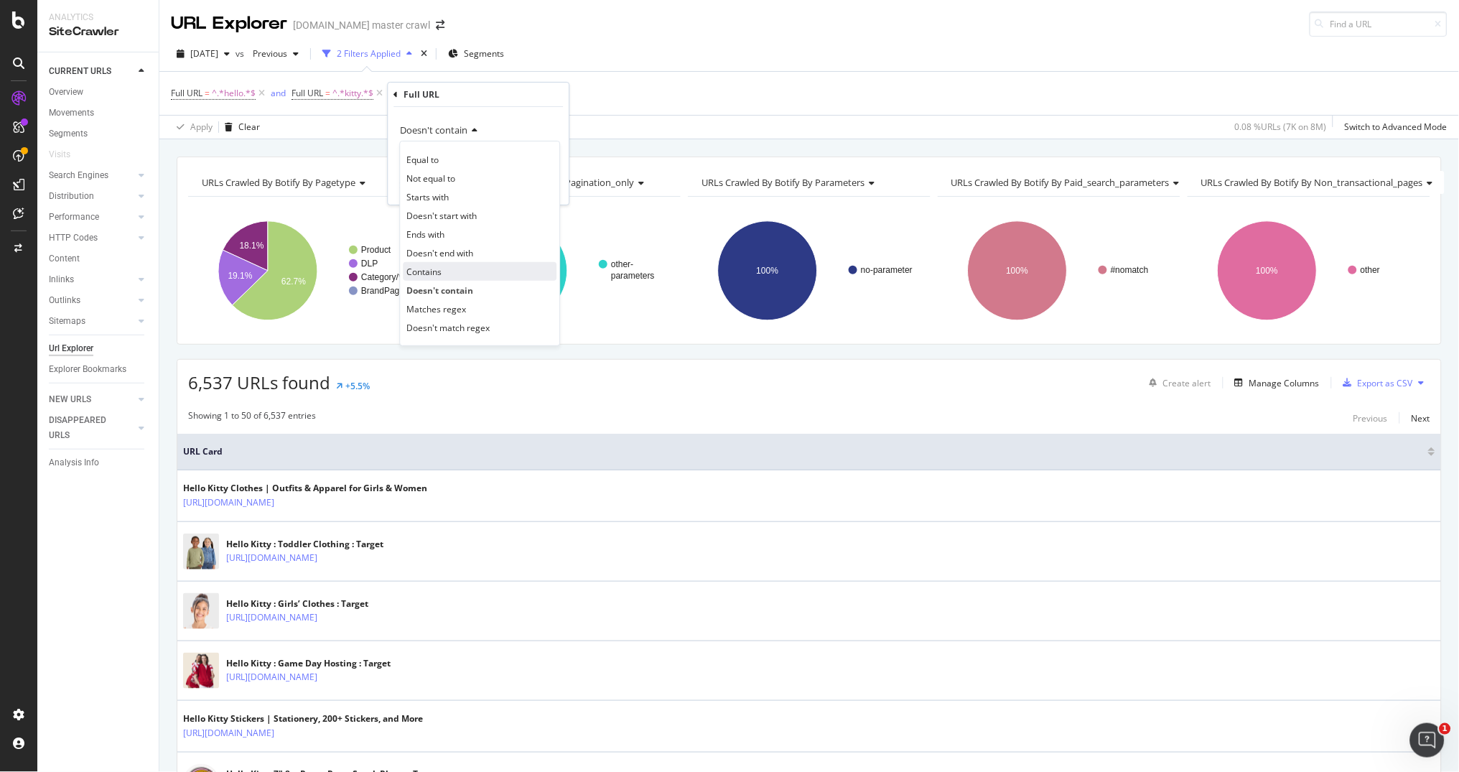
click at [429, 270] on span "Contains" at bounding box center [424, 272] width 35 height 12
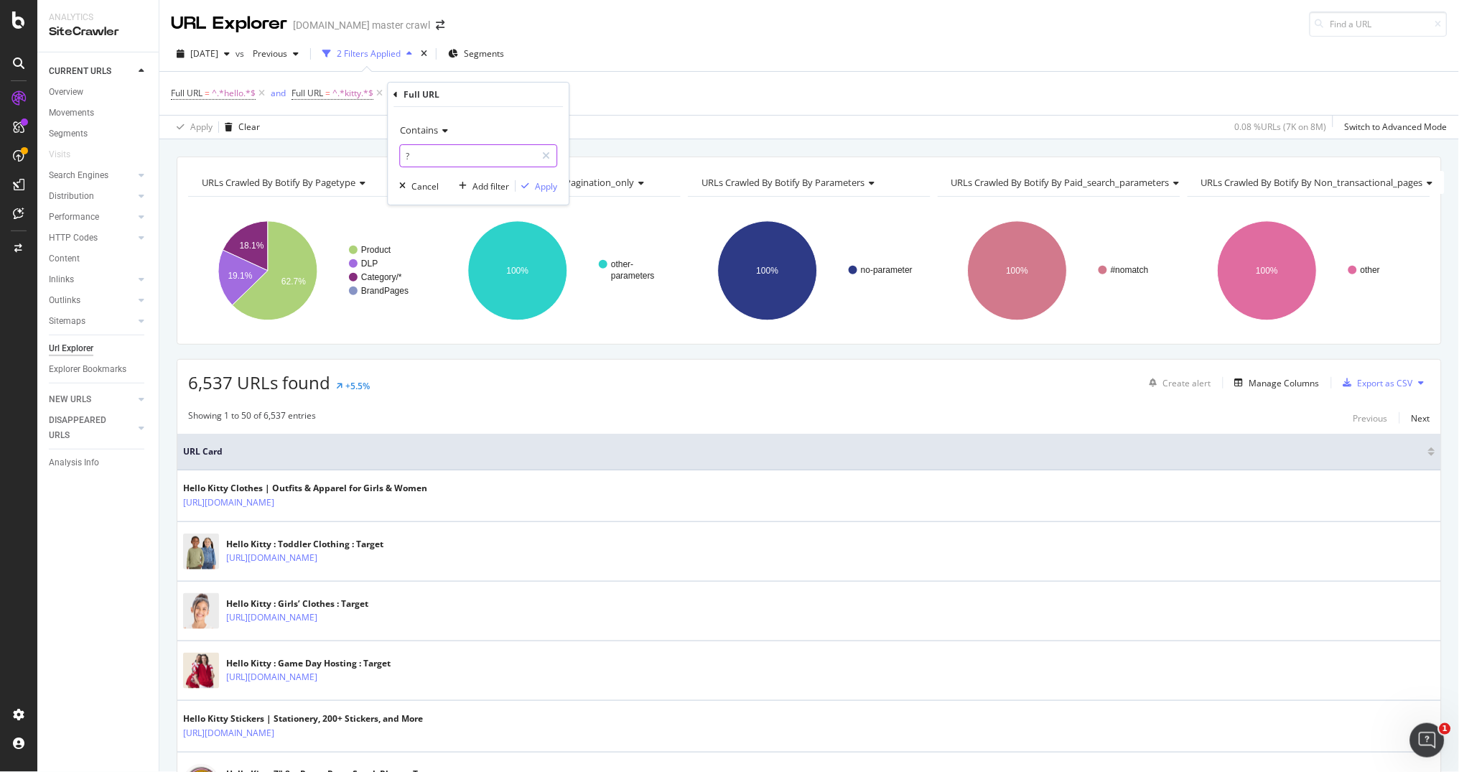
click at [432, 147] on input "?" at bounding box center [469, 155] width 136 height 23
type input "[DATE]"
click at [548, 185] on div "Apply" at bounding box center [546, 186] width 22 height 12
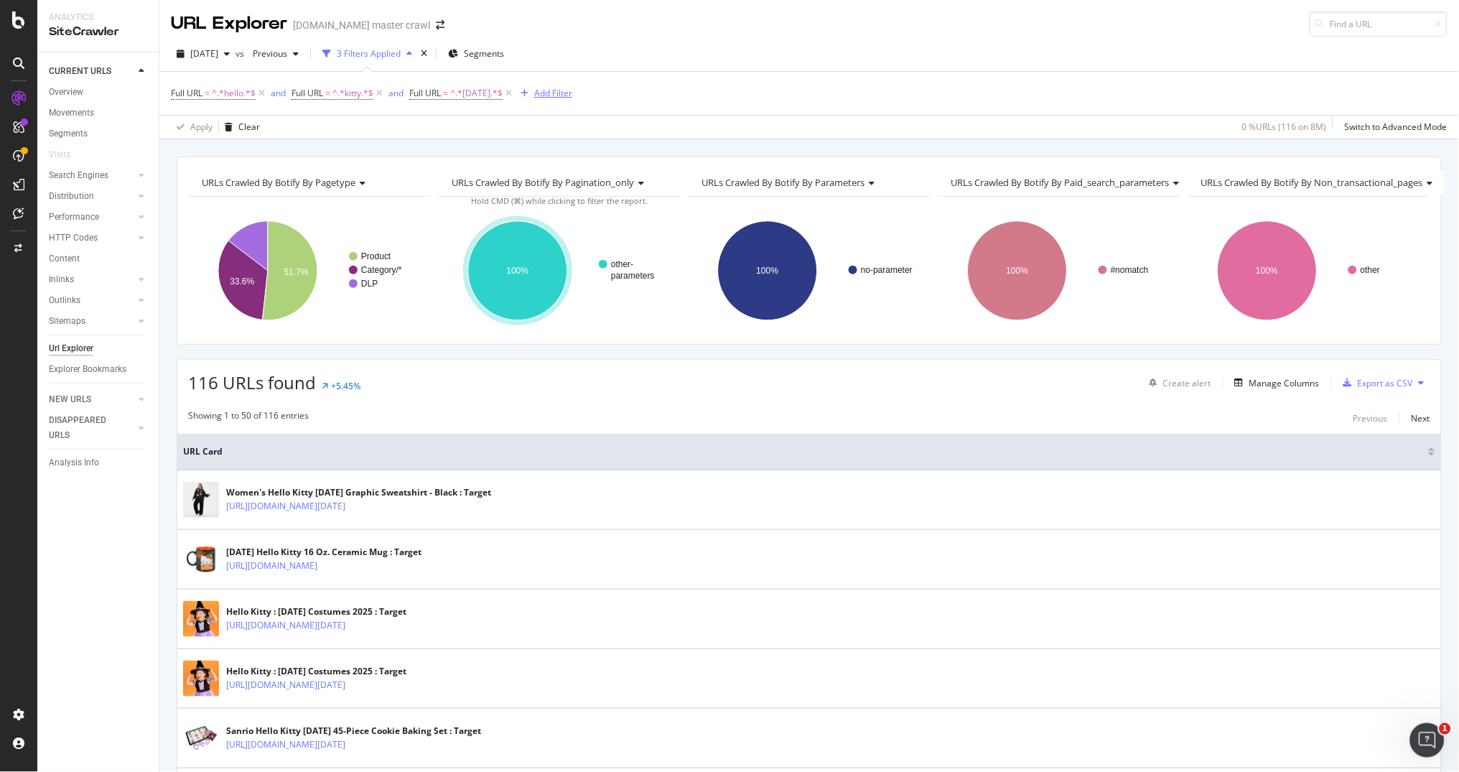
click at [568, 93] on div "Add Filter" at bounding box center [553, 93] width 38 height 12
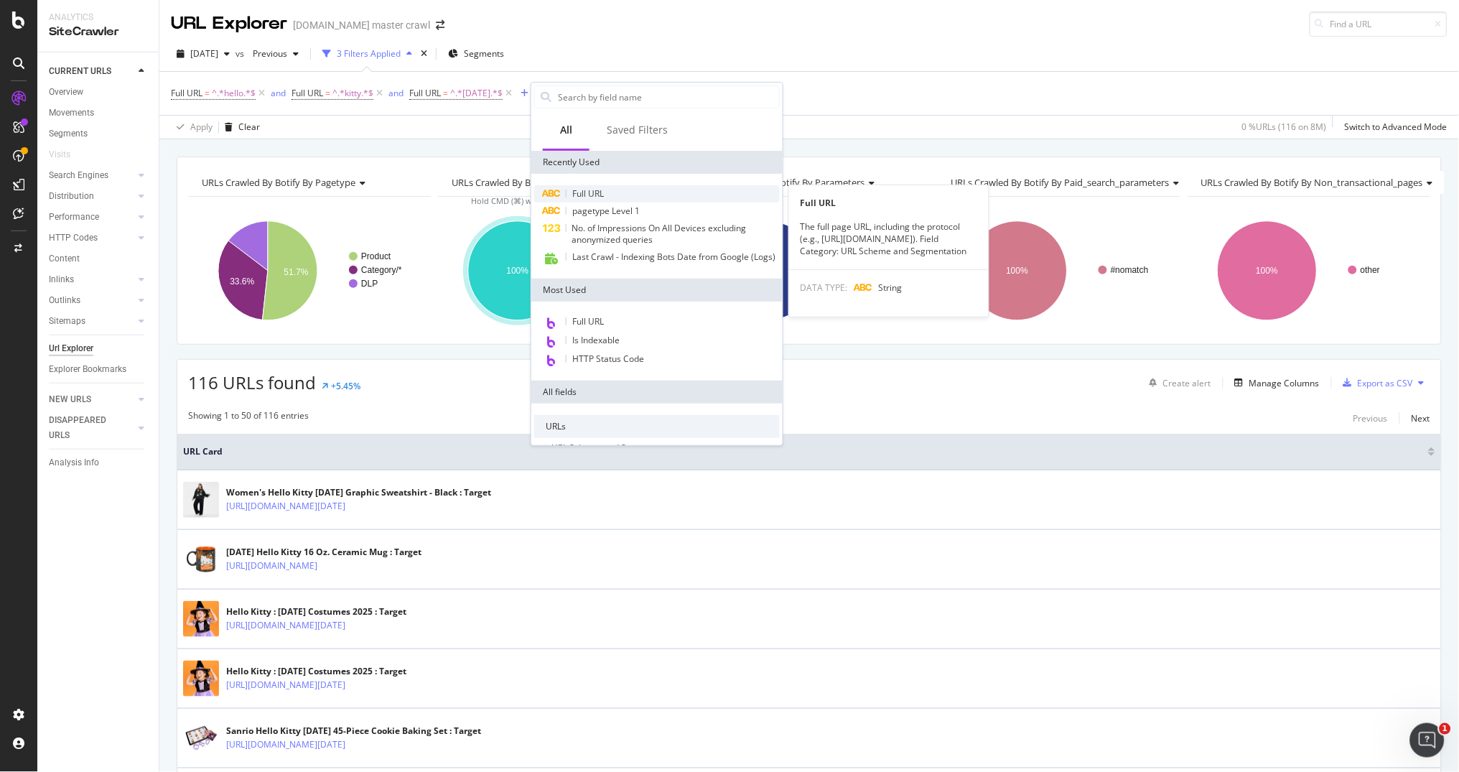
click at [597, 194] on span "Full URL" at bounding box center [588, 193] width 32 height 12
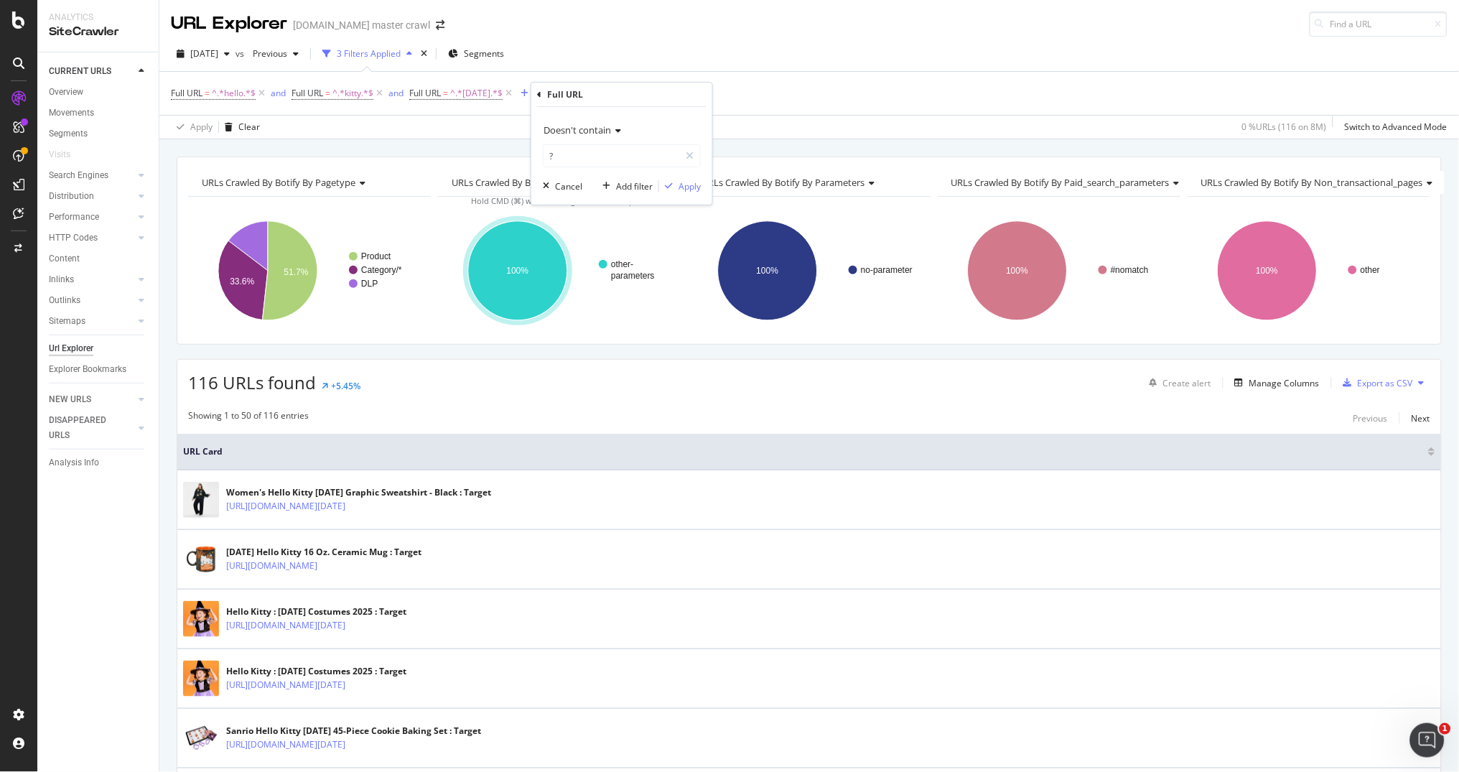
click at [571, 126] on span "Doesn't contain" at bounding box center [576, 129] width 67 height 13
click at [582, 271] on span "Contains" at bounding box center [567, 272] width 35 height 12
click at [563, 146] on input "?" at bounding box center [611, 155] width 136 height 23
type input "clothes"
click at [690, 185] on div "Apply" at bounding box center [689, 186] width 22 height 12
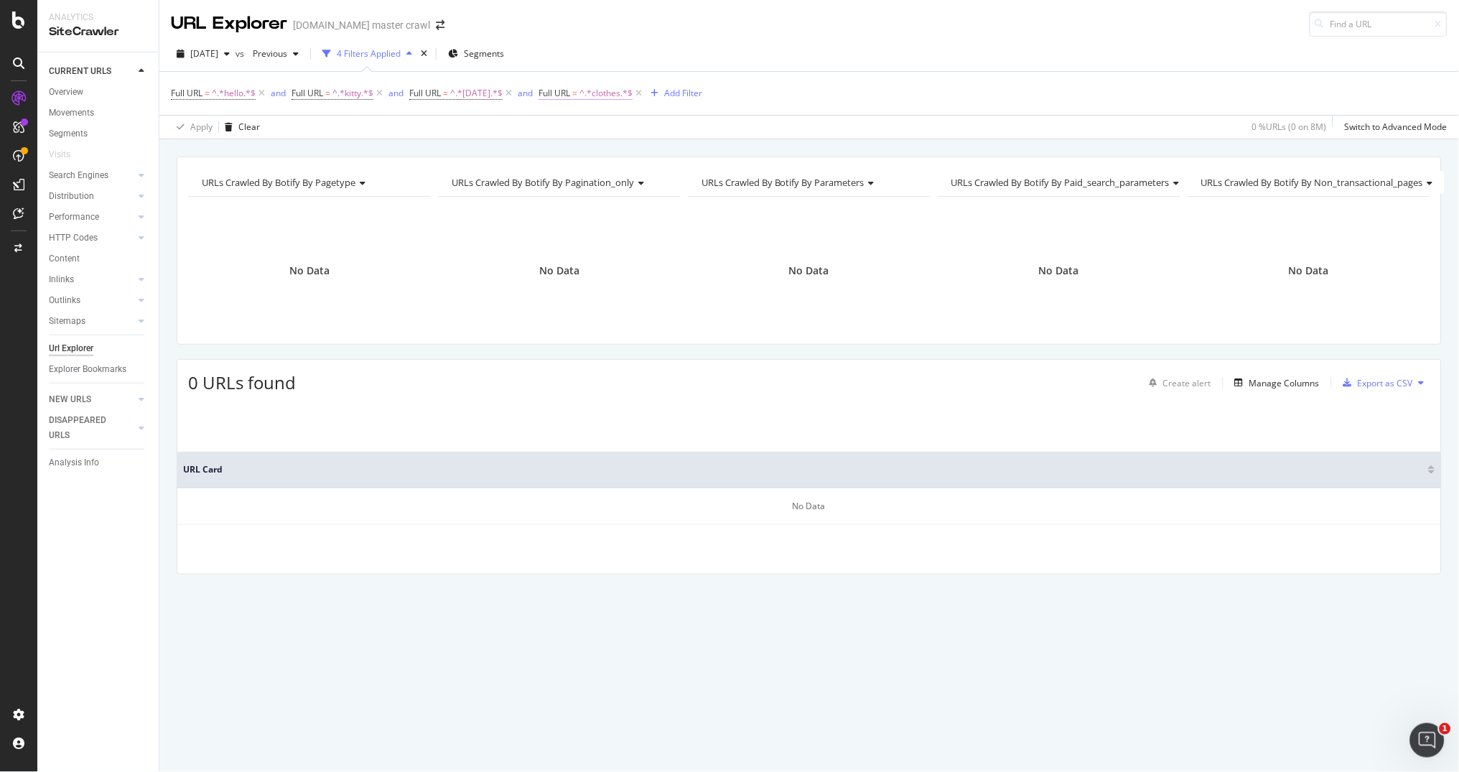
click at [626, 98] on span "^.*clothes.*$" at bounding box center [605, 93] width 53 height 20
click at [611, 149] on input "clothes" at bounding box center [636, 152] width 136 height 23
type input "cloth"
click at [699, 184] on div "button" at bounding box center [692, 183] width 19 height 9
click at [635, 96] on icon at bounding box center [629, 93] width 12 height 14
